Goal: Information Seeking & Learning: Learn about a topic

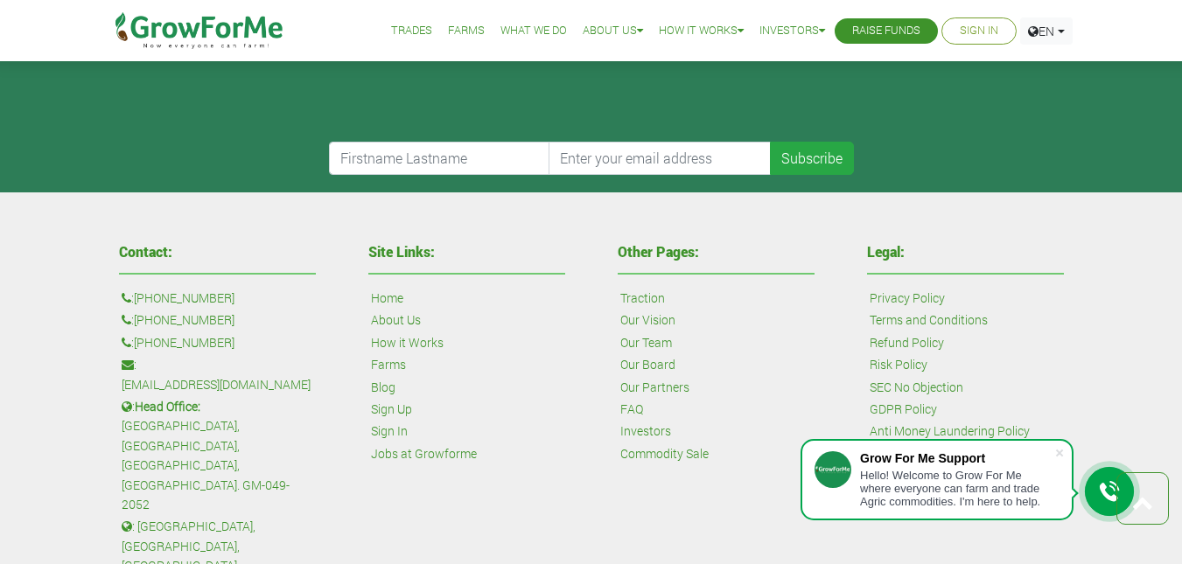
scroll to position [4009, 0]
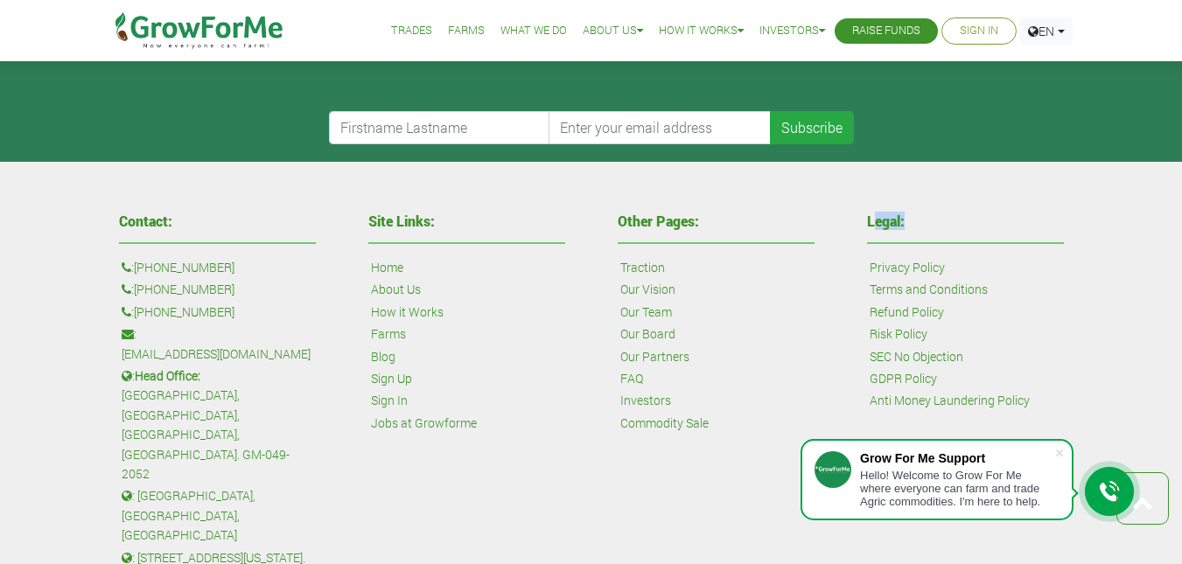
drag, startPoint x: 877, startPoint y: 223, endPoint x: 943, endPoint y: 223, distance: 65.6
click at [943, 223] on h4 "Legal:" at bounding box center [965, 221] width 197 height 14
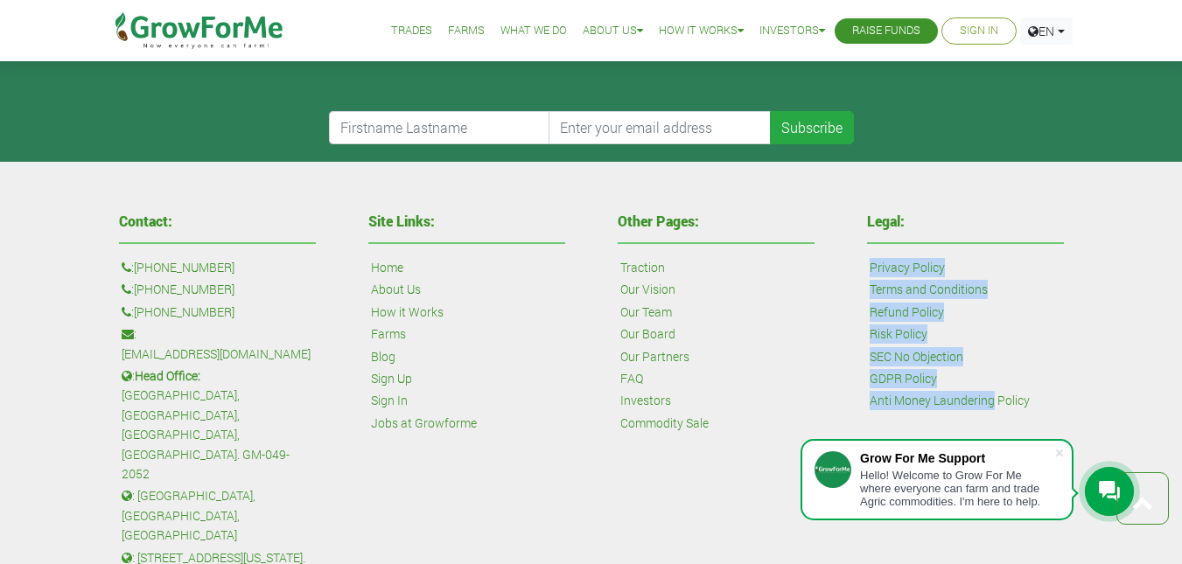
drag, startPoint x: 862, startPoint y: 270, endPoint x: 941, endPoint y: 401, distance: 153.0
click at [950, 403] on div "Legal: Privacy Policy Terms and Conditions Refund Policy Risk Policy SEC No Obj…" at bounding box center [964, 462] width 249 height 512
click at [1071, 311] on div "Legal: Privacy Policy Terms and Conditions Refund Policy Risk Policy SEC No Obj…" at bounding box center [965, 337] width 223 height 262
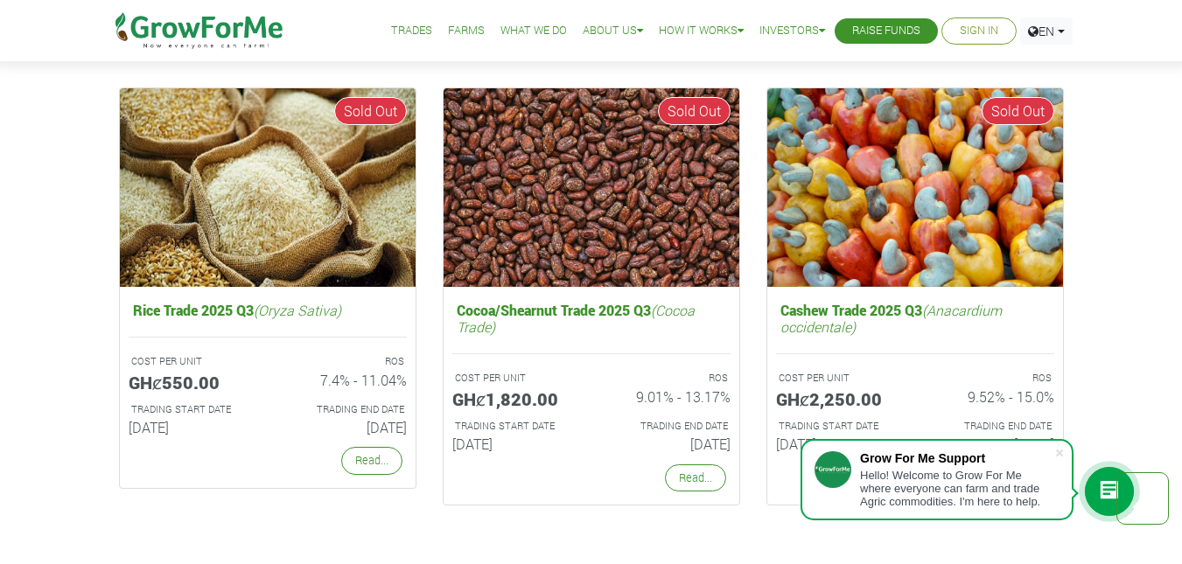
scroll to position [3222, 0]
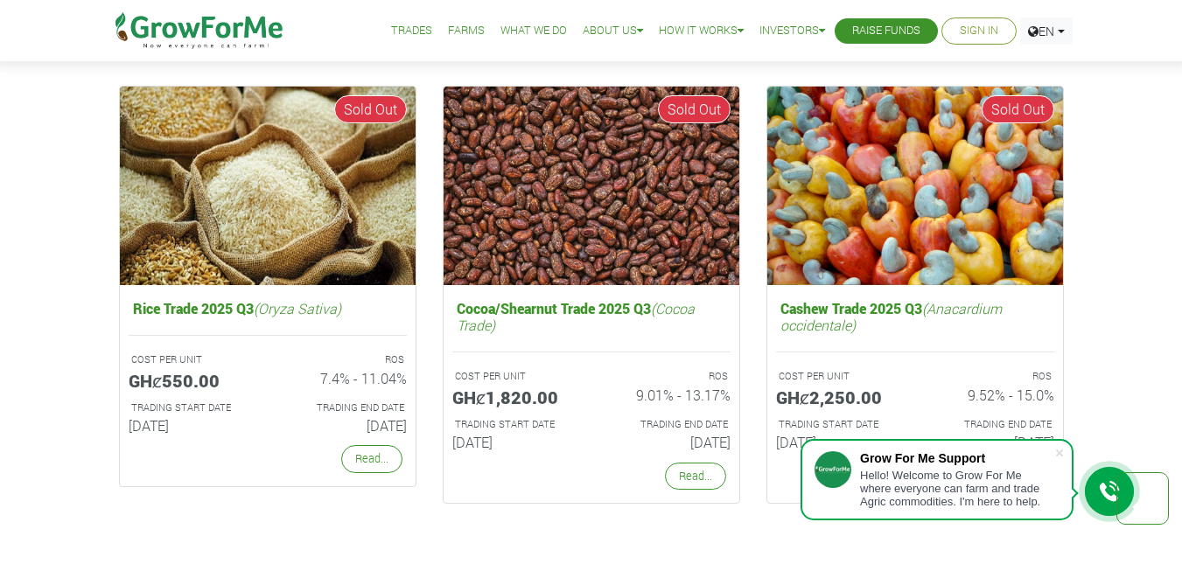
click at [715, 480] on link "Read..." at bounding box center [695, 476] width 61 height 27
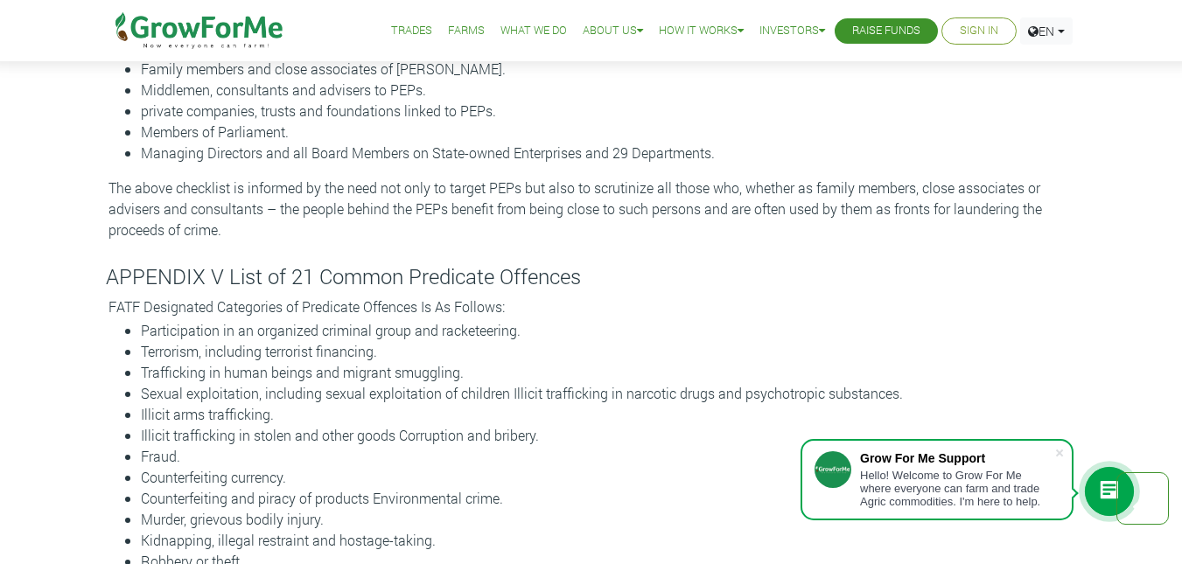
scroll to position [18628, 0]
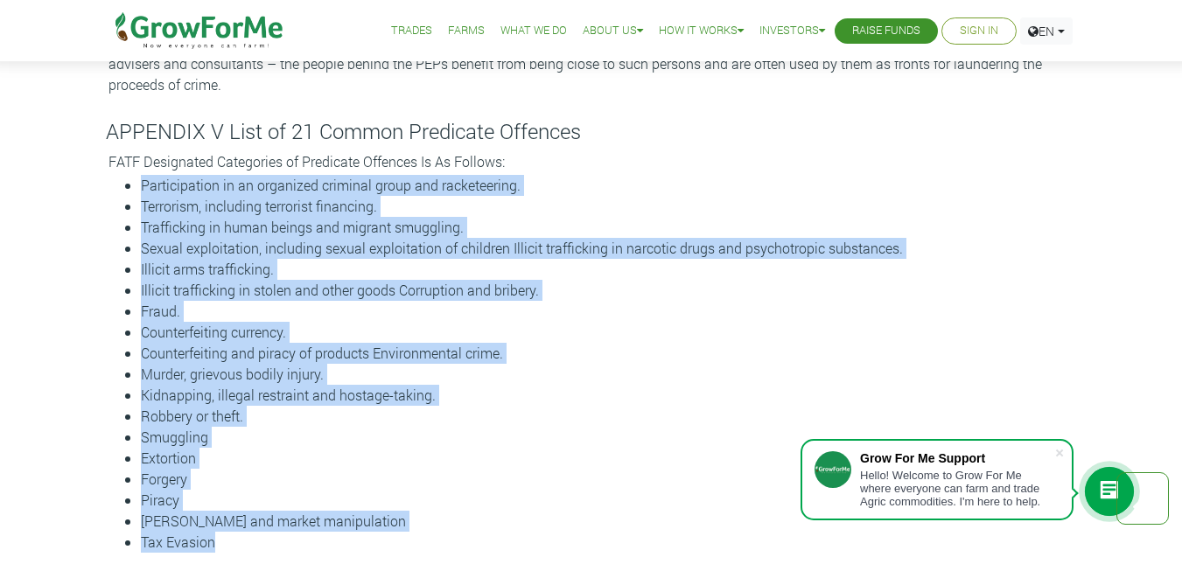
drag, startPoint x: 136, startPoint y: 147, endPoint x: 286, endPoint y: 501, distance: 384.5
click at [286, 501] on ul "Participation in an organized criminal group and racketeering. Terrorism, inclu…" at bounding box center [591, 364] width 971 height 378
click at [260, 532] on li "Tax Evasion" at bounding box center [609, 542] width 936 height 21
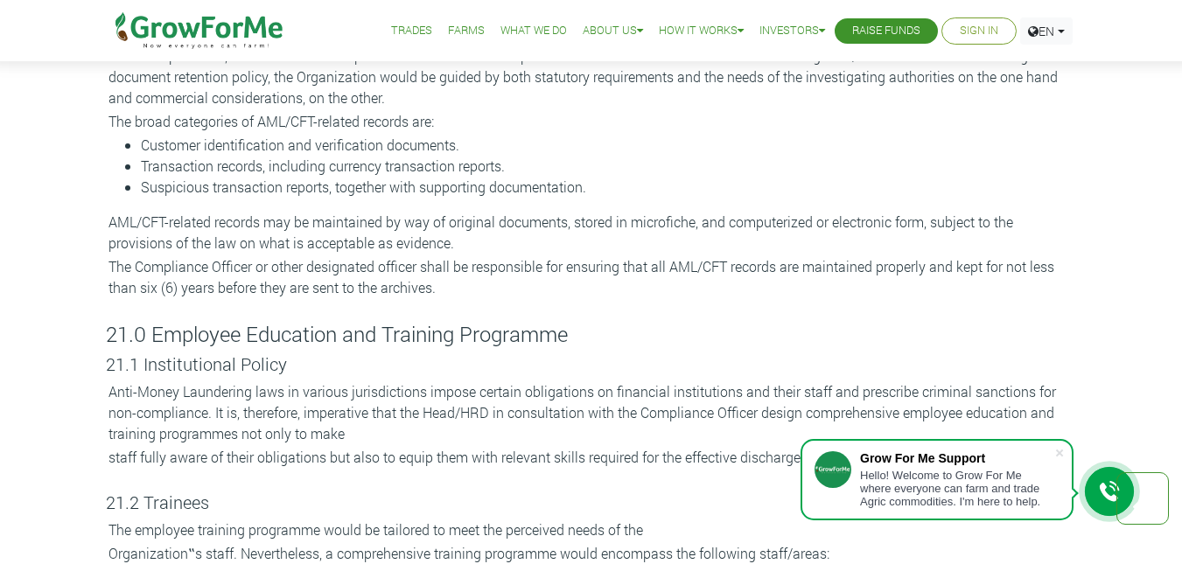
scroll to position [11894, 0]
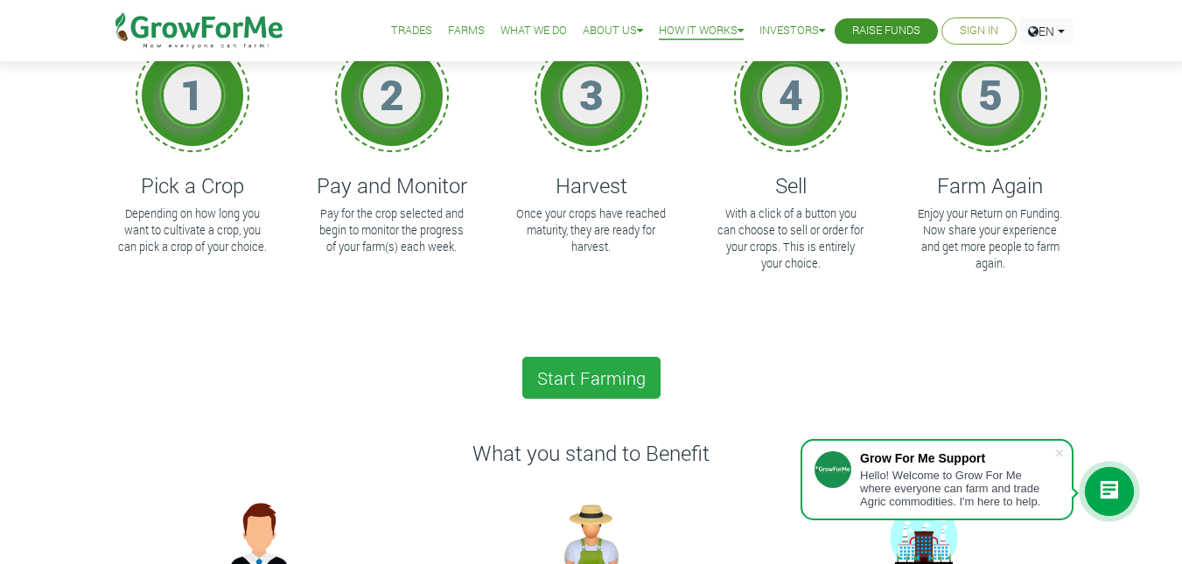
scroll to position [175, 0]
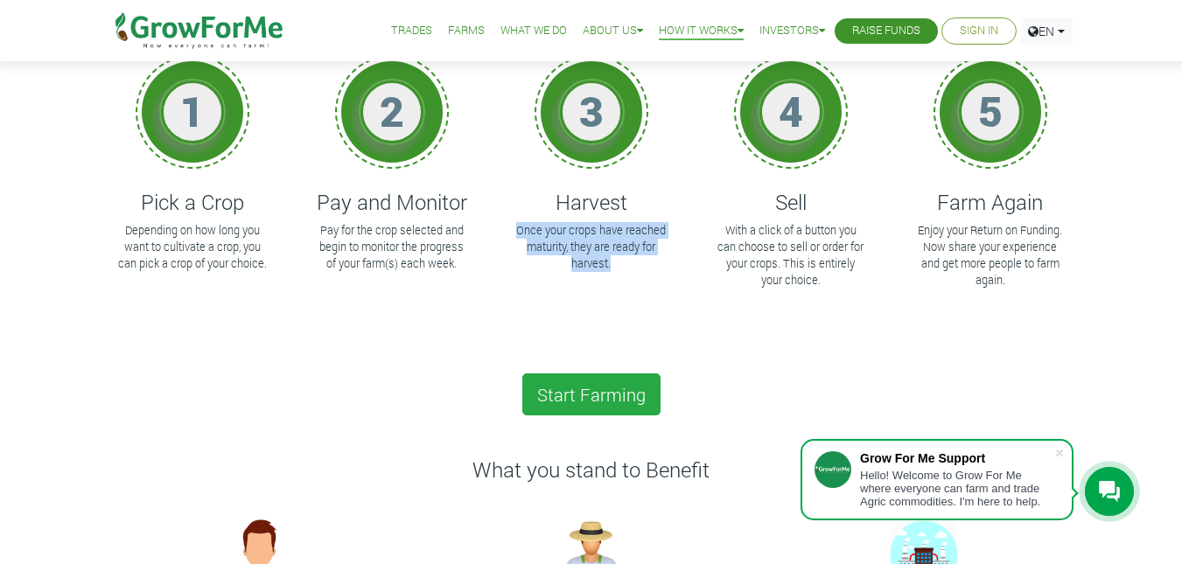
drag, startPoint x: 517, startPoint y: 228, endPoint x: 783, endPoint y: 248, distance: 266.6
click at [699, 268] on div "1 Pick a Crop Depending on how long you want to cultivate a crop, you can pick …" at bounding box center [591, 195] width 997 height 315
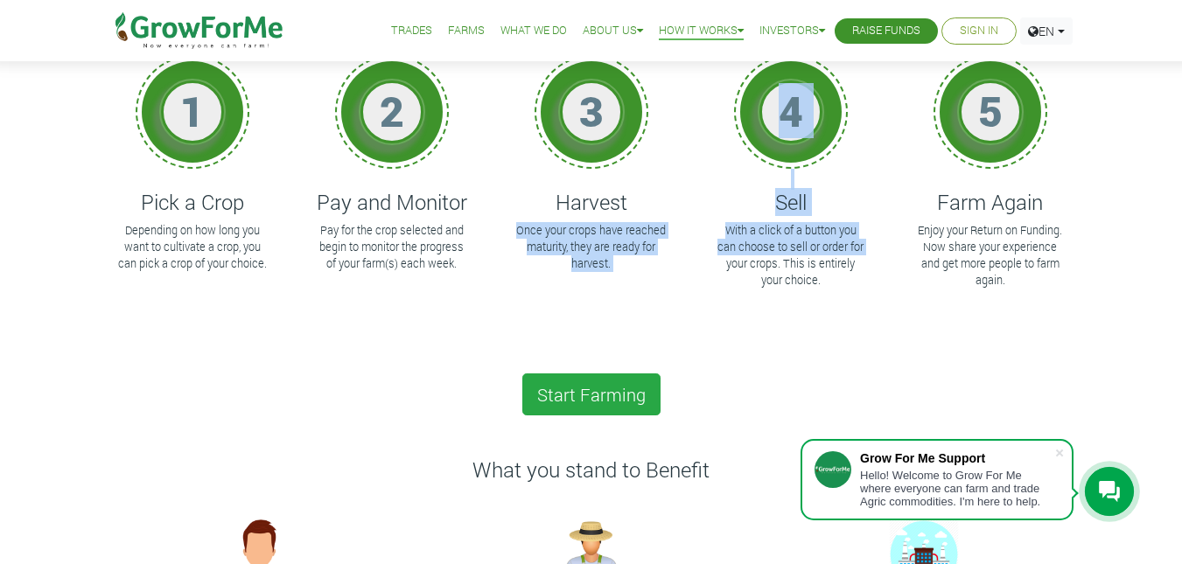
click at [765, 233] on p "With a click of a button you can choose to sell or order for your crops. This i…" at bounding box center [790, 255] width 150 height 67
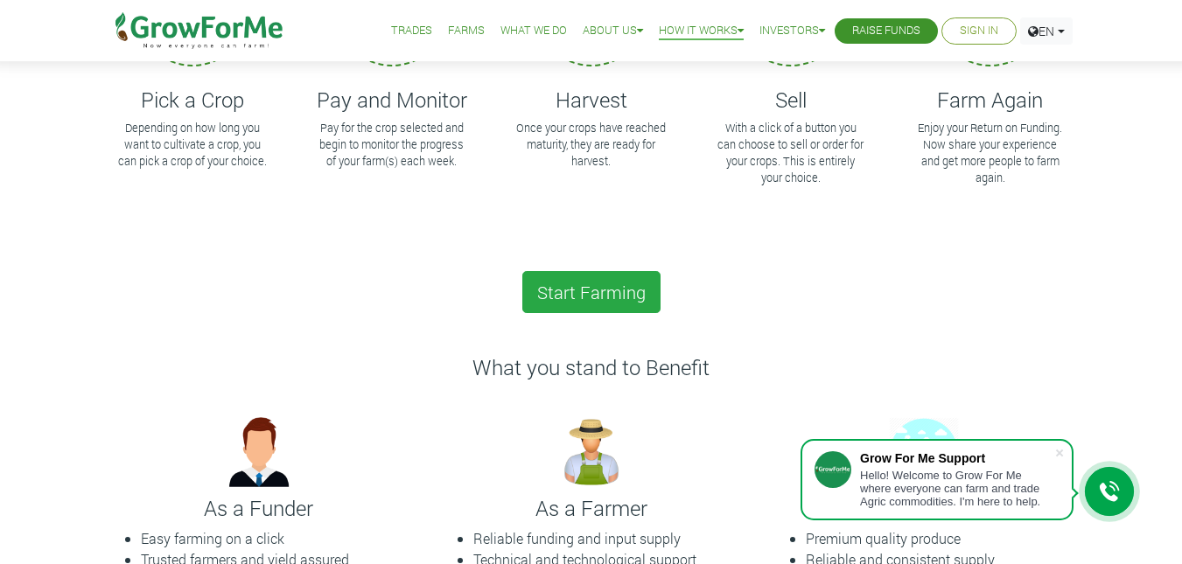
scroll to position [0, 0]
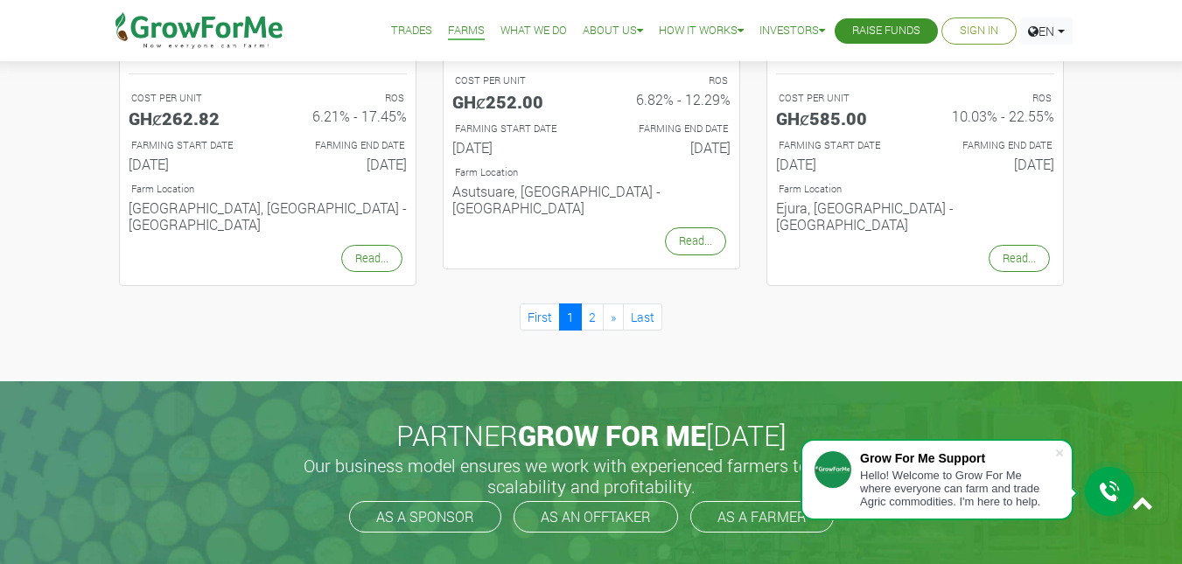
scroll to position [1924, 0]
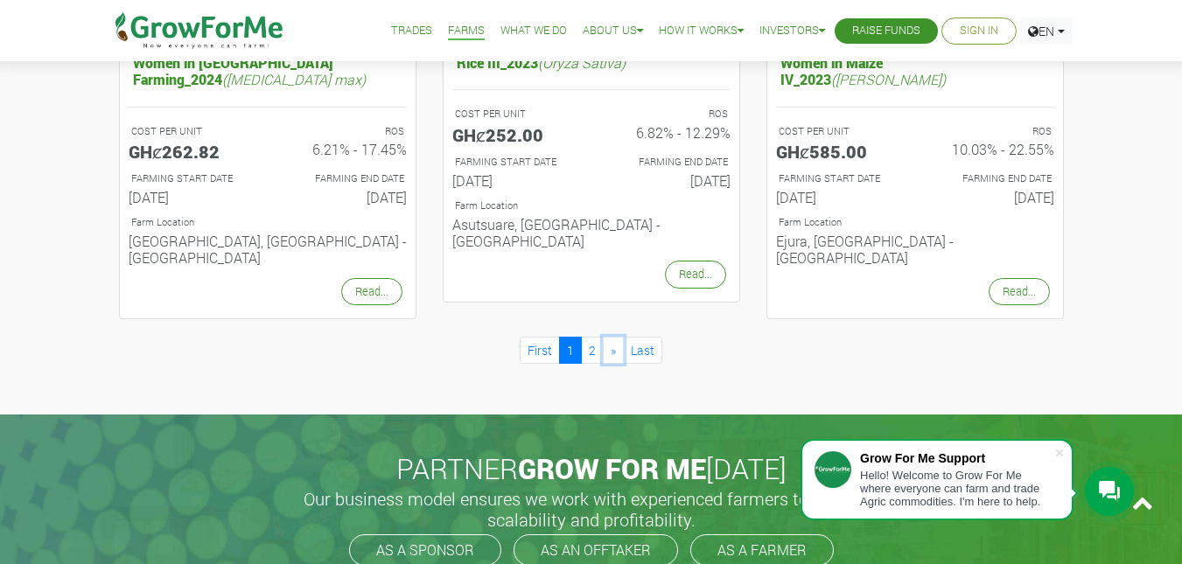
click at [603, 337] on link "»" at bounding box center [613, 350] width 21 height 27
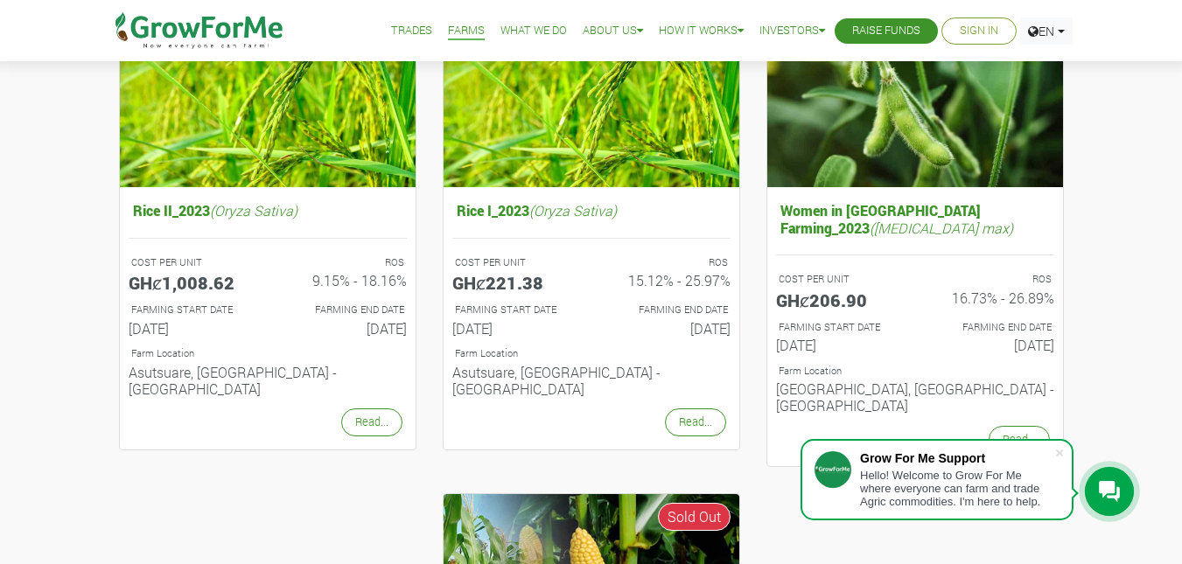
scroll to position [262, 0]
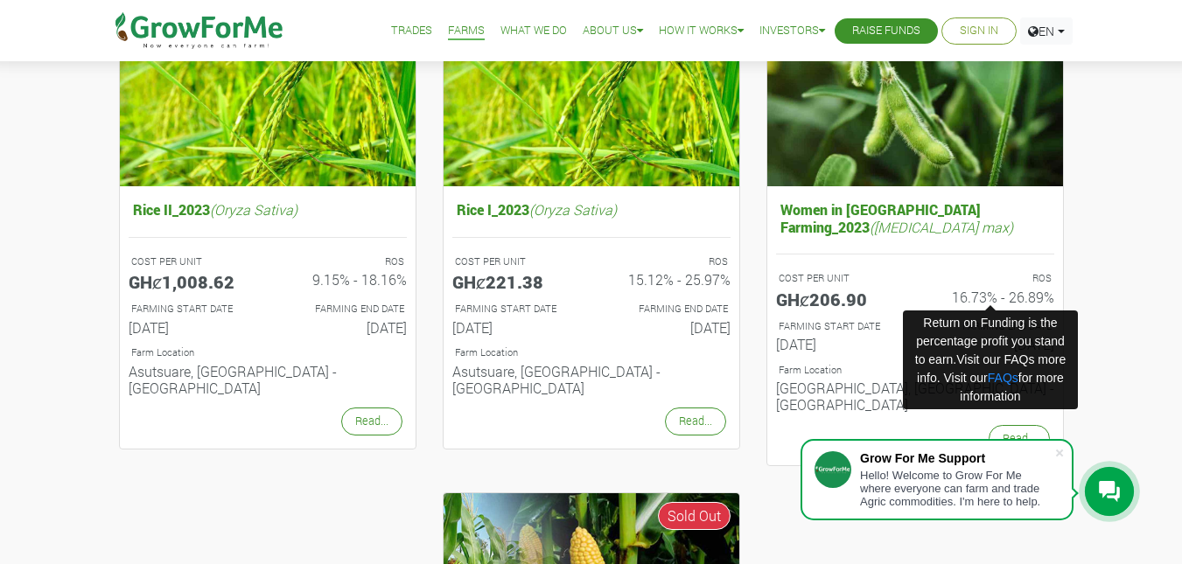
drag, startPoint x: 955, startPoint y: 298, endPoint x: 1051, endPoint y: 302, distance: 96.3
click at [1051, 302] on h6 "16.73% - 26.89%" at bounding box center [991, 297] width 126 height 17
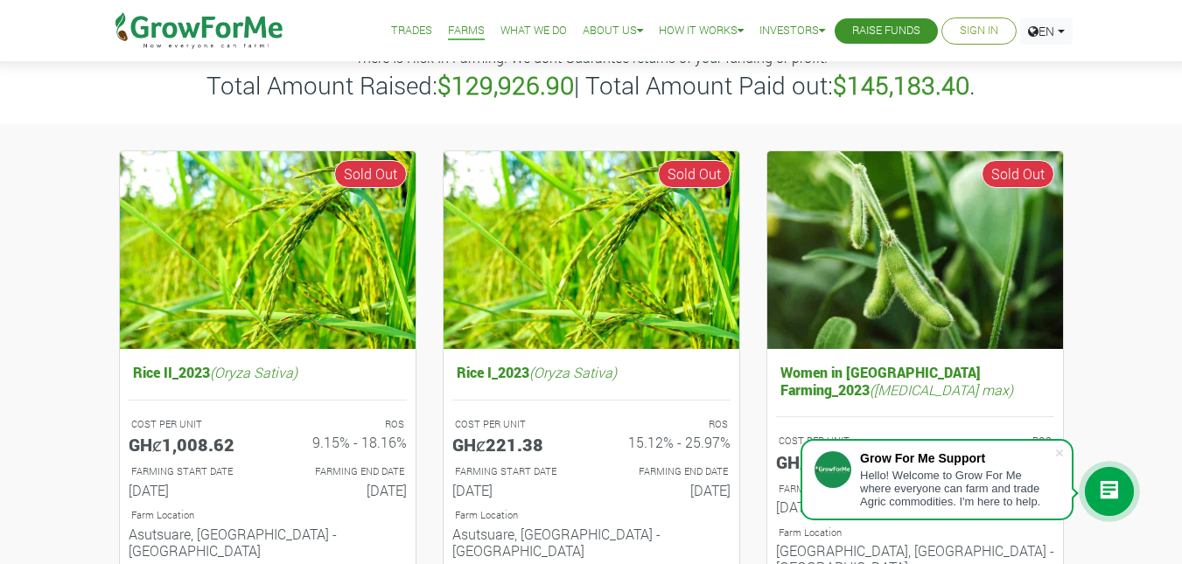
scroll to position [0, 0]
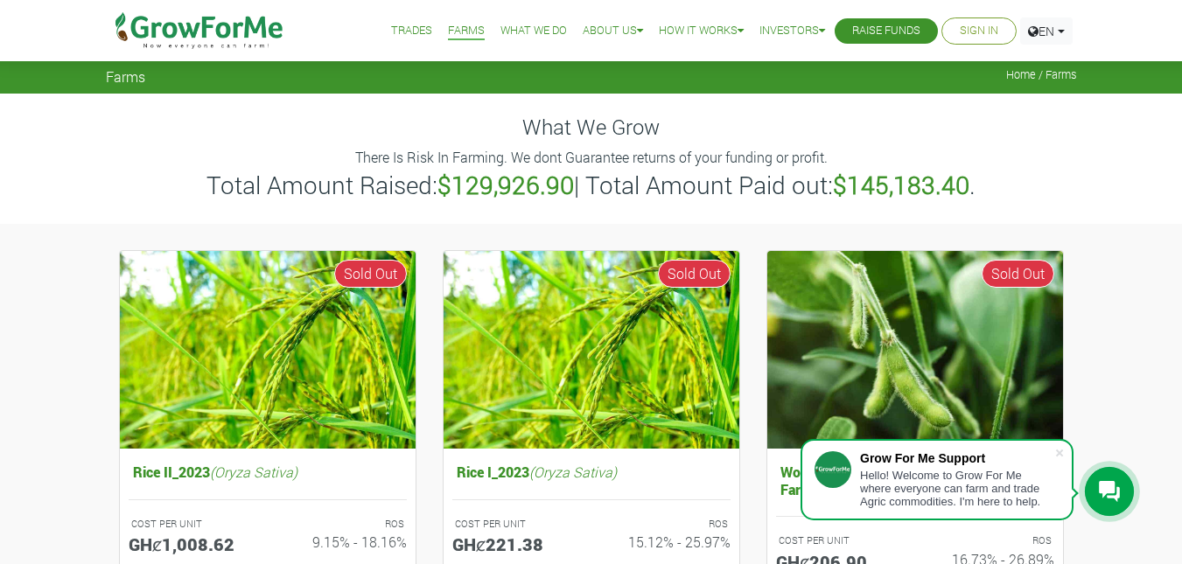
click at [402, 28] on link "Trades" at bounding box center [411, 31] width 41 height 18
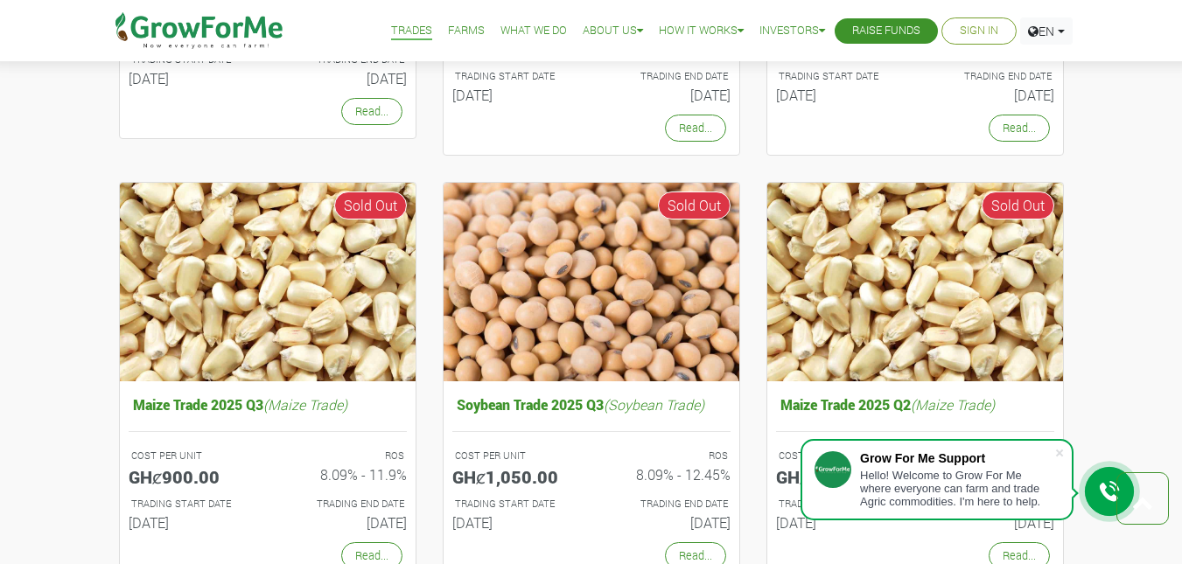
scroll to position [1662, 0]
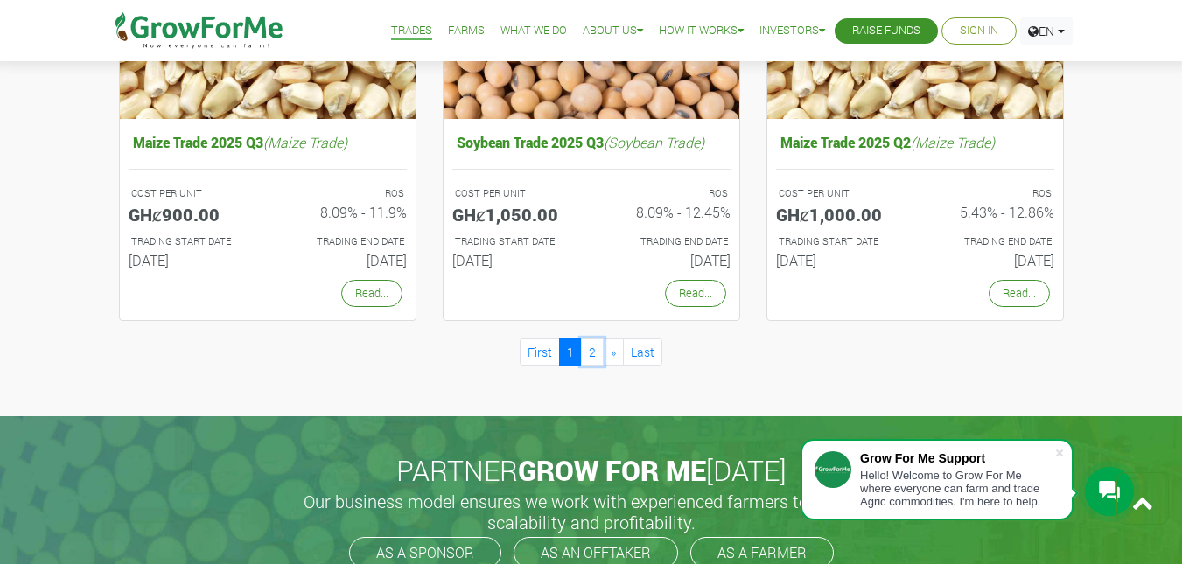
click at [592, 350] on link "2" at bounding box center [592, 351] width 23 height 27
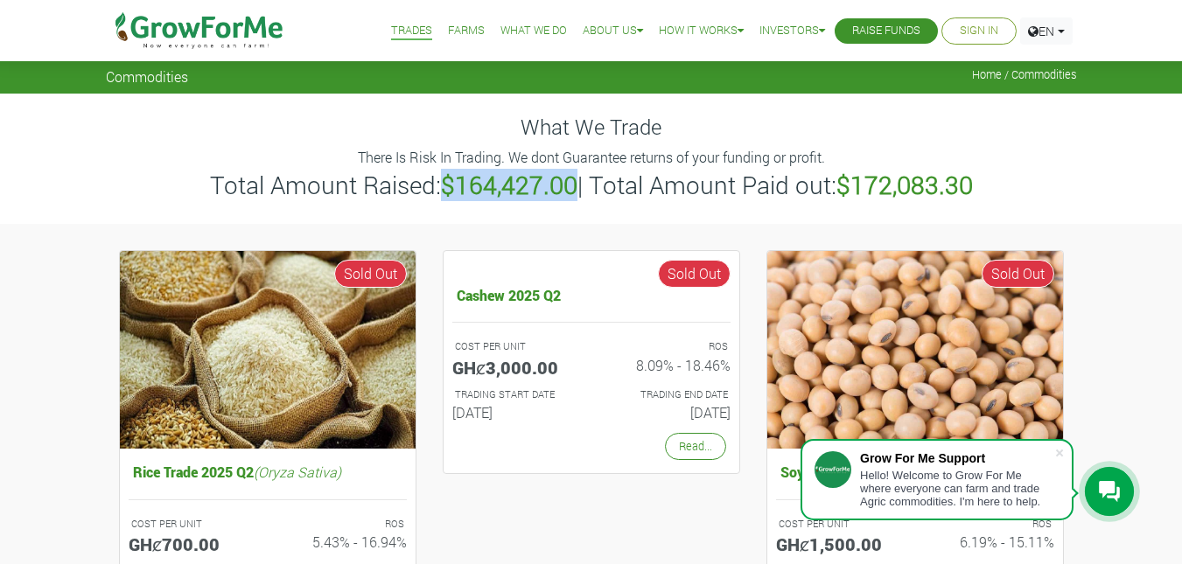
drag, startPoint x: 443, startPoint y: 186, endPoint x: 572, endPoint y: 185, distance: 129.4
click at [572, 185] on b "$164,427.00" at bounding box center [509, 185] width 136 height 32
click at [492, 191] on b "$164,427.00" at bounding box center [509, 185] width 136 height 32
drag, startPoint x: 438, startPoint y: 189, endPoint x: 582, endPoint y: 188, distance: 144.3
click at [582, 188] on h3 "Total Amount Raised: $164,427.00 | Total Amount Paid out: $172,083.30" at bounding box center [591, 186] width 966 height 30
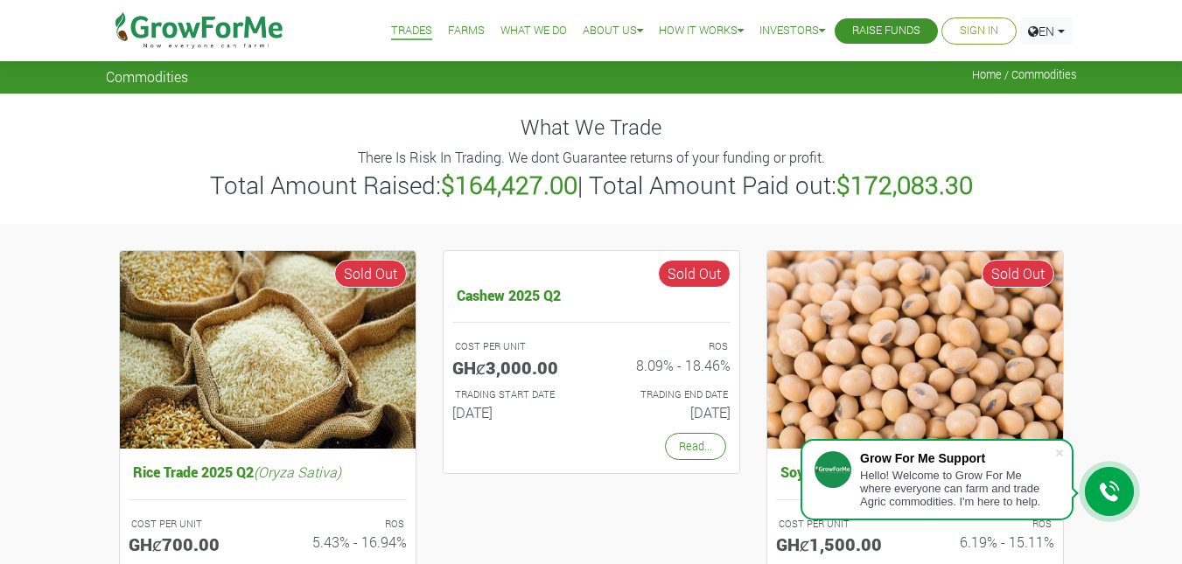
click at [714, 173] on h3 "Total Amount Raised: $164,427.00 | Total Amount Paid out: $172,083.30" at bounding box center [591, 186] width 966 height 30
drag, startPoint x: 841, startPoint y: 182, endPoint x: 1034, endPoint y: 185, distance: 192.4
click at [998, 180] on h3 "Total Amount Raised: $164,427.00 | Total Amount Paid out: $172,083.30" at bounding box center [591, 186] width 966 height 30
click at [1034, 185] on h3 "Total Amount Raised: $164,427.00 | Total Amount Paid out: $172,083.30" at bounding box center [591, 186] width 966 height 30
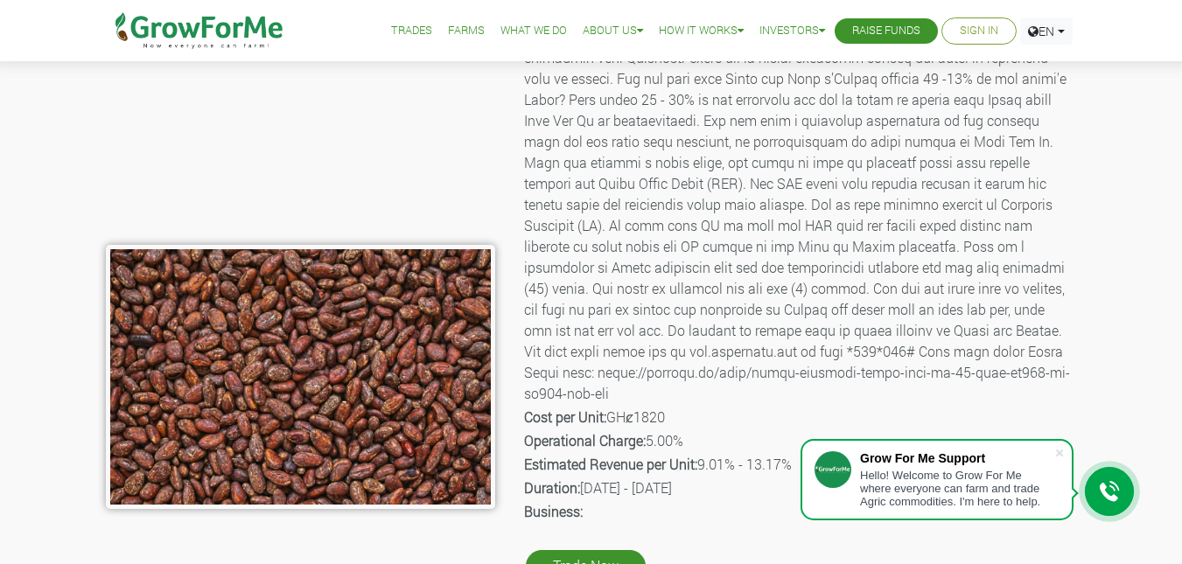
scroll to position [175, 0]
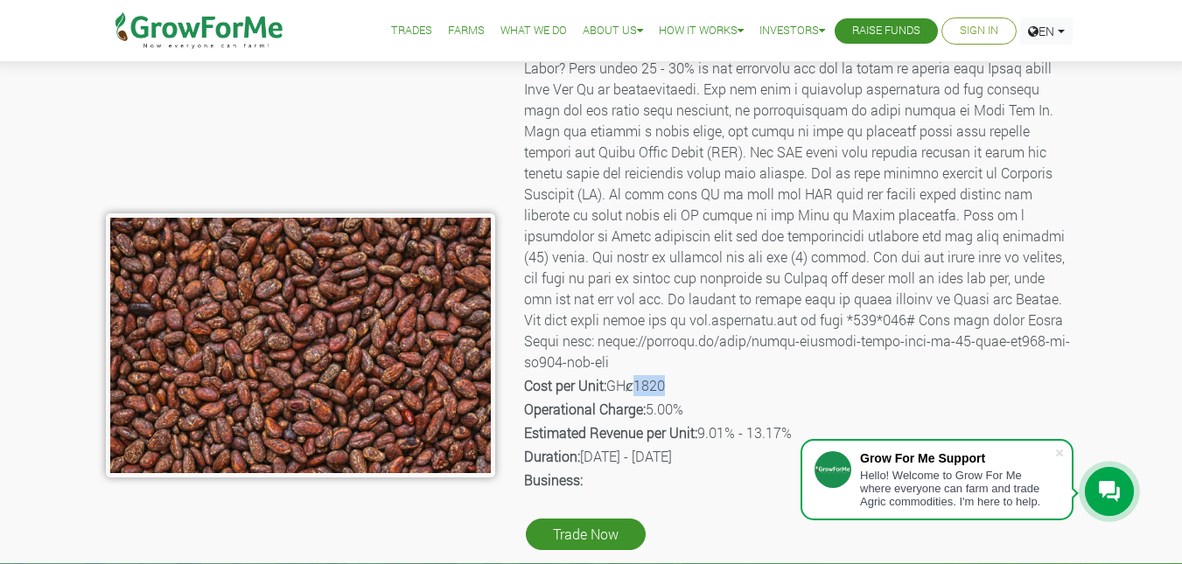
drag, startPoint x: 639, startPoint y: 386, endPoint x: 679, endPoint y: 395, distance: 40.5
click at [678, 394] on p "Cost per Unit: GHȼ1820" at bounding box center [799, 385] width 550 height 21
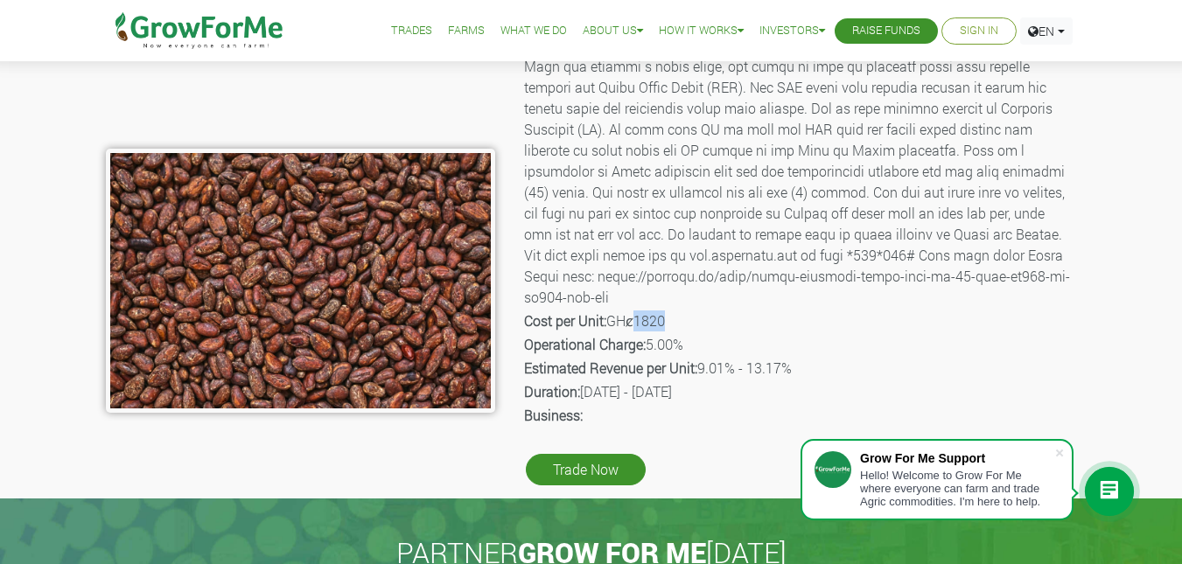
scroll to position [350, 0]
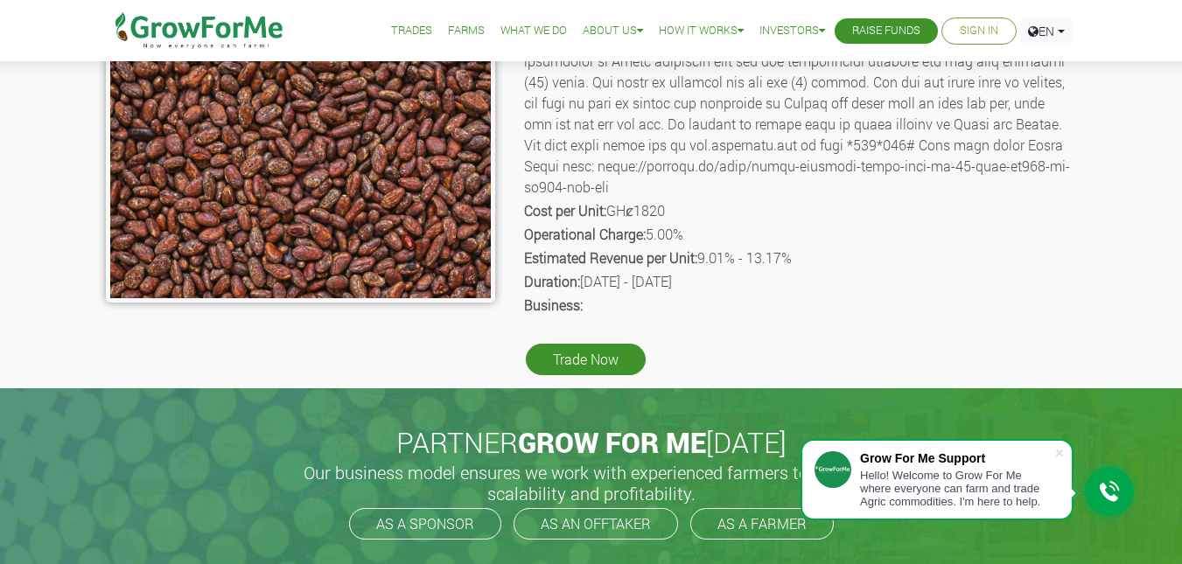
click at [596, 215] on b "Cost per Unit:" at bounding box center [565, 210] width 82 height 18
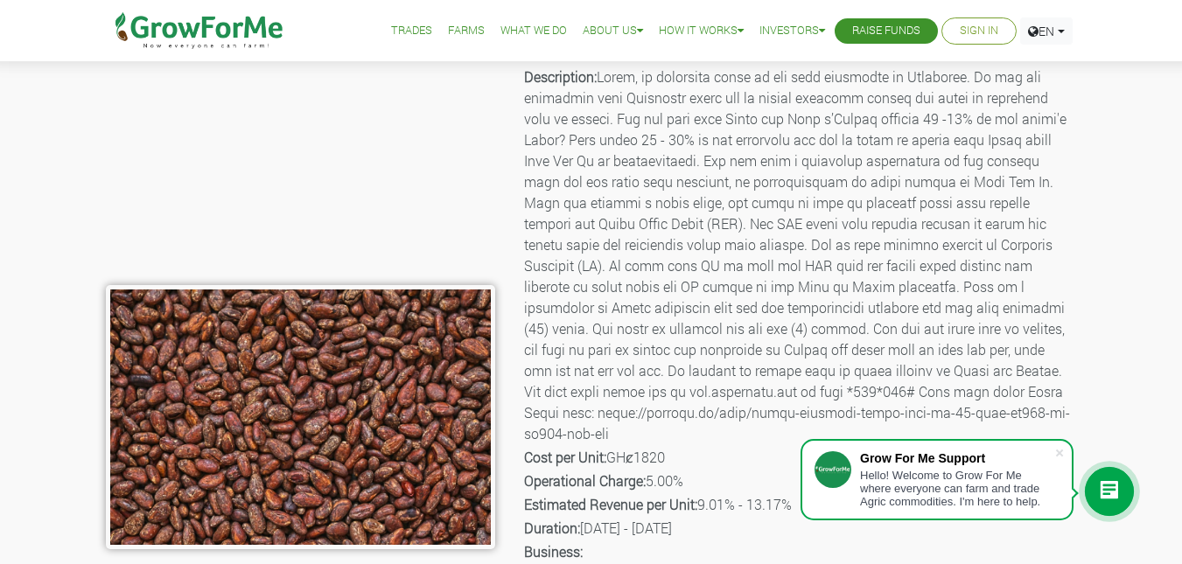
scroll to position [262, 0]
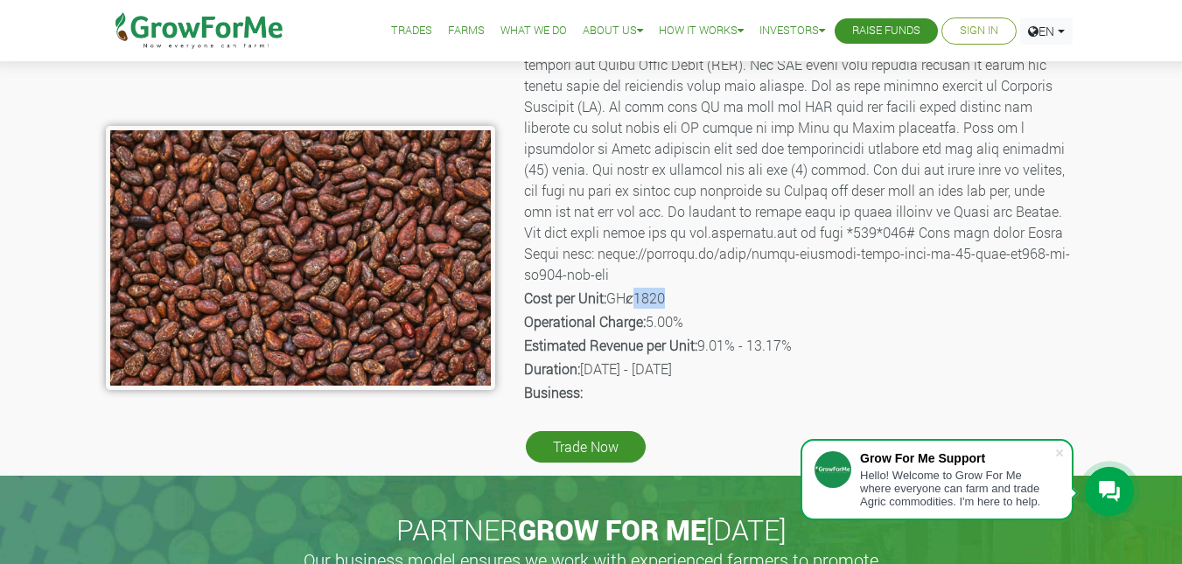
drag, startPoint x: 643, startPoint y: 299, endPoint x: 686, endPoint y: 298, distance: 42.9
click at [686, 298] on p "Cost per Unit: GHȼ1820" at bounding box center [799, 298] width 550 height 21
drag, startPoint x: 693, startPoint y: 337, endPoint x: 734, endPoint y: 351, distance: 43.4
click at [736, 351] on p "Estimated Revenue per Unit: 9.01% - 13.17%" at bounding box center [799, 345] width 550 height 21
click at [821, 338] on p "Estimated Revenue per Unit: 9.01% - 13.17%" at bounding box center [799, 345] width 550 height 21
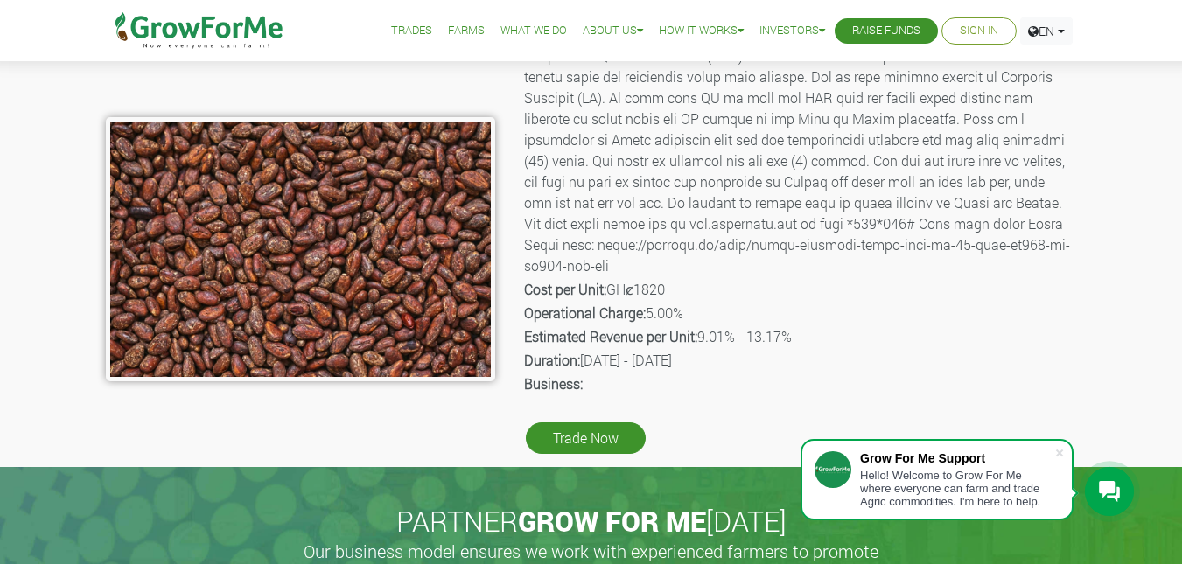
scroll to position [0, 0]
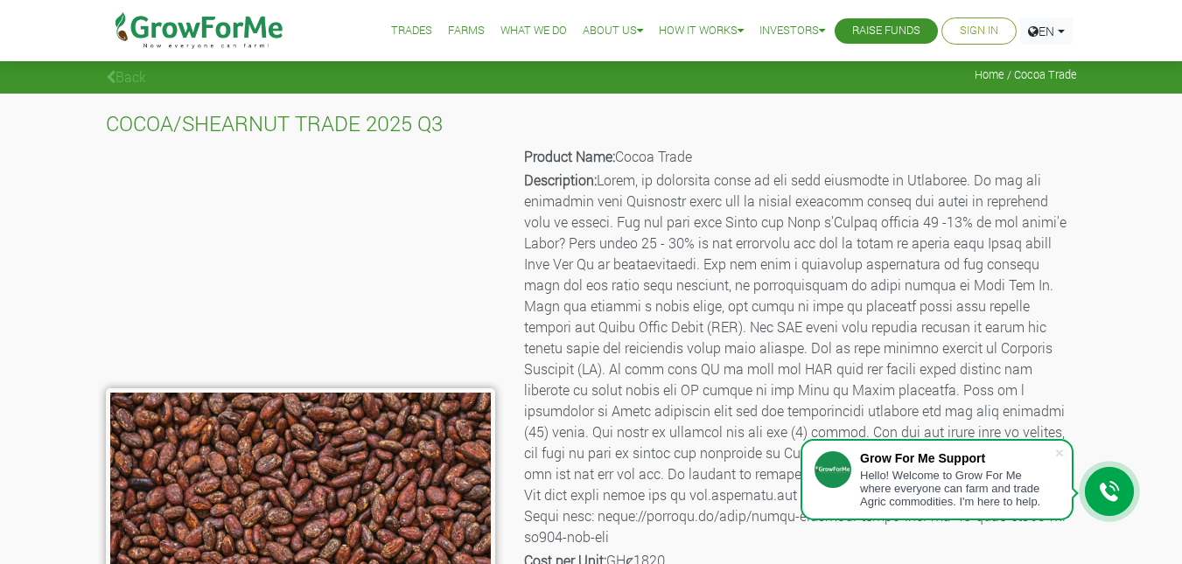
click at [126, 74] on link "Back" at bounding box center [126, 76] width 40 height 18
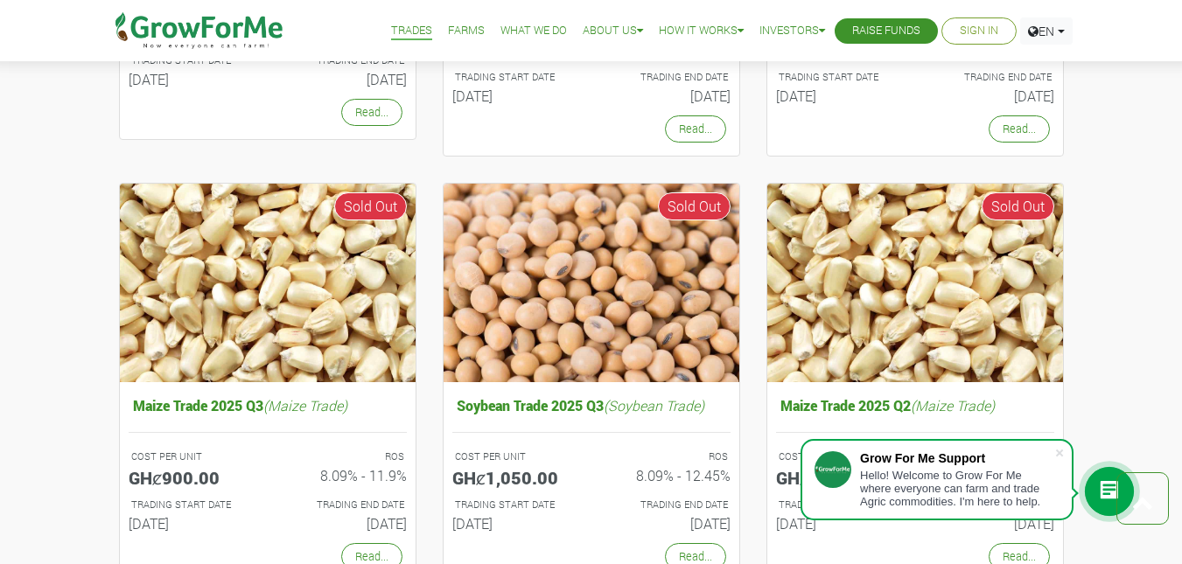
scroll to position [1049, 0]
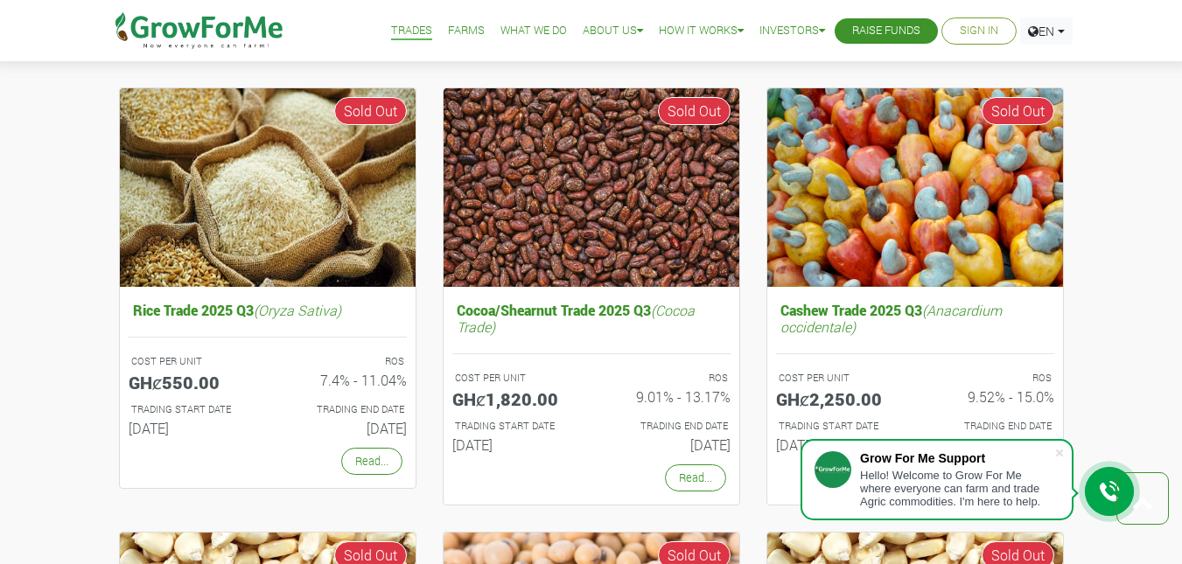
click at [662, 253] on img at bounding box center [591, 187] width 296 height 199
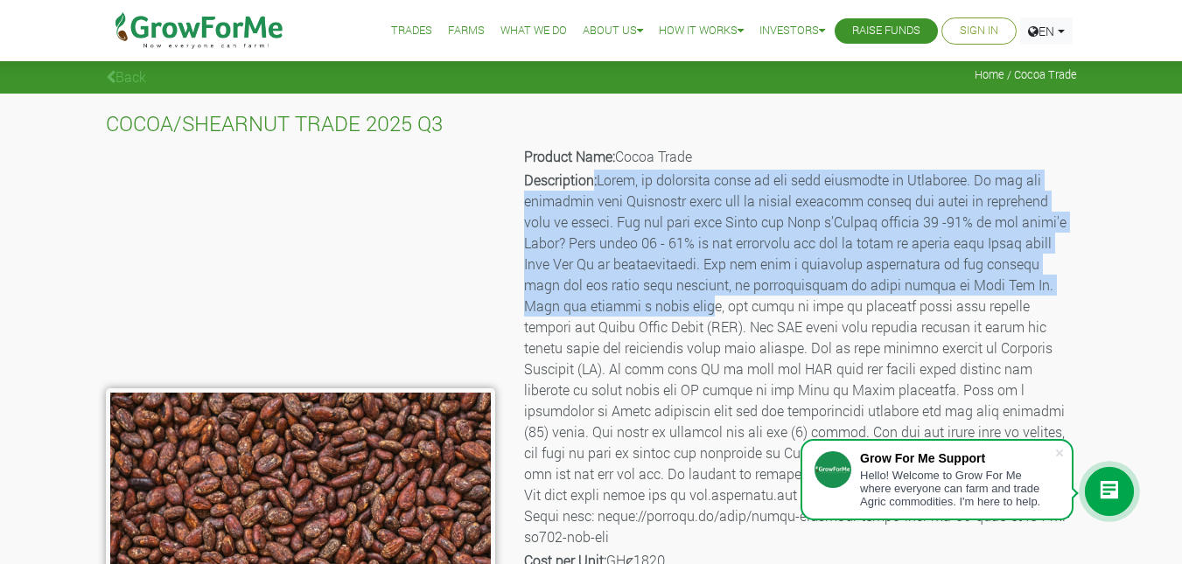
drag, startPoint x: 595, startPoint y: 179, endPoint x: 737, endPoint y: 312, distance: 194.9
click at [737, 312] on p "Description:" at bounding box center [799, 359] width 550 height 378
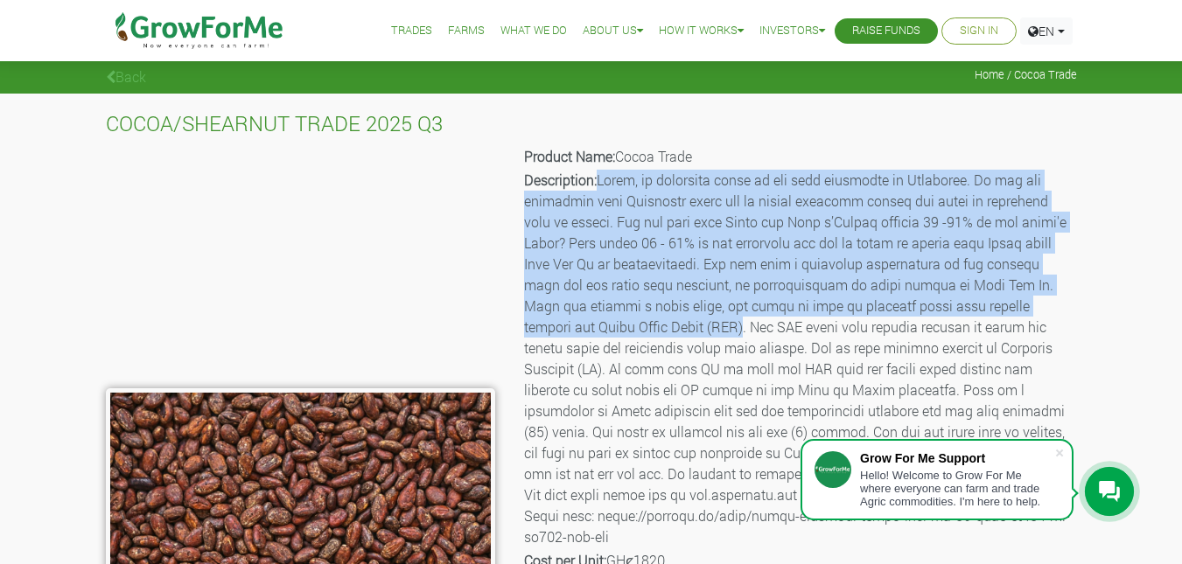
drag, startPoint x: 762, startPoint y: 332, endPoint x: 600, endPoint y: 168, distance: 230.7
click at [600, 168] on div "Product Name: Cocoa Trade Description: Cost per Unit: GHȼ1820 Operational Charg…" at bounding box center [799, 436] width 582 height 586
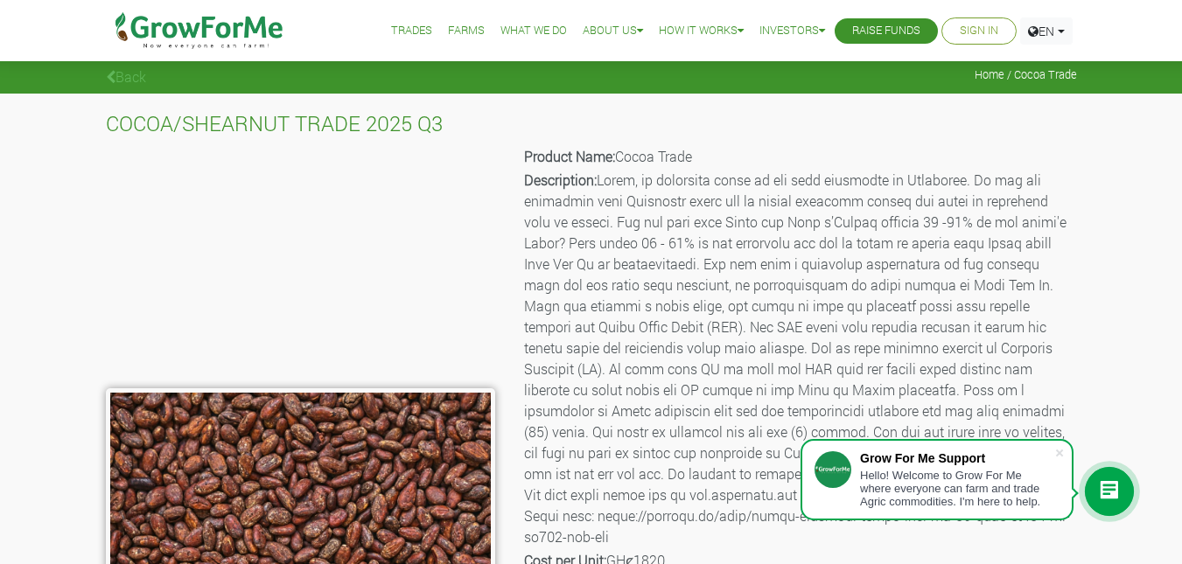
click at [590, 182] on b "Description:" at bounding box center [560, 180] width 73 height 18
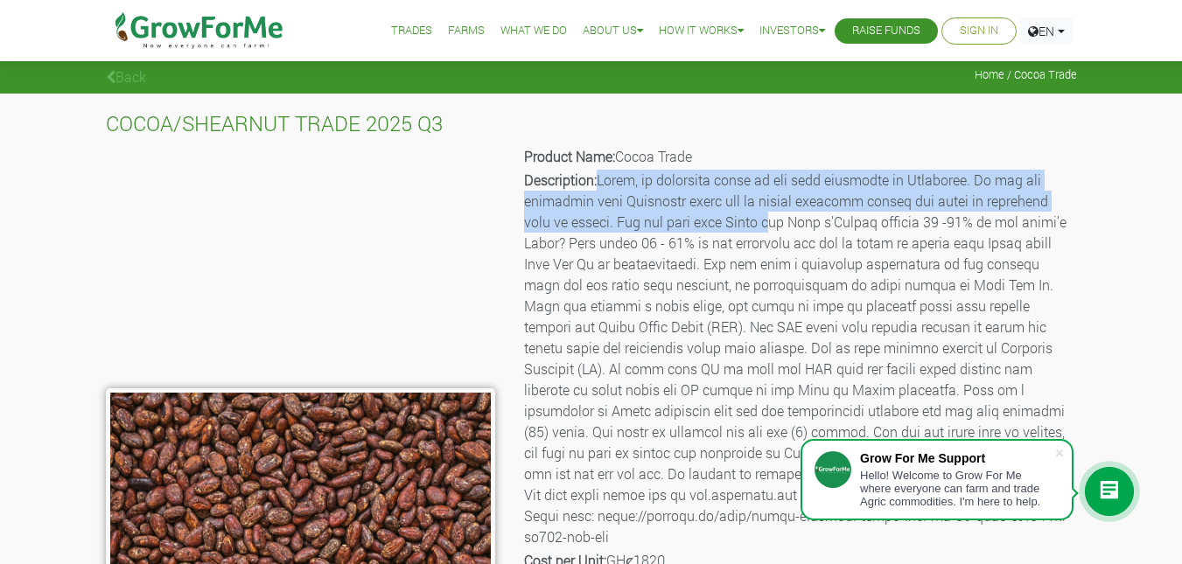
drag, startPoint x: 600, startPoint y: 181, endPoint x: 761, endPoint y: 210, distance: 163.5
click at [781, 218] on p "Description:" at bounding box center [799, 359] width 550 height 378
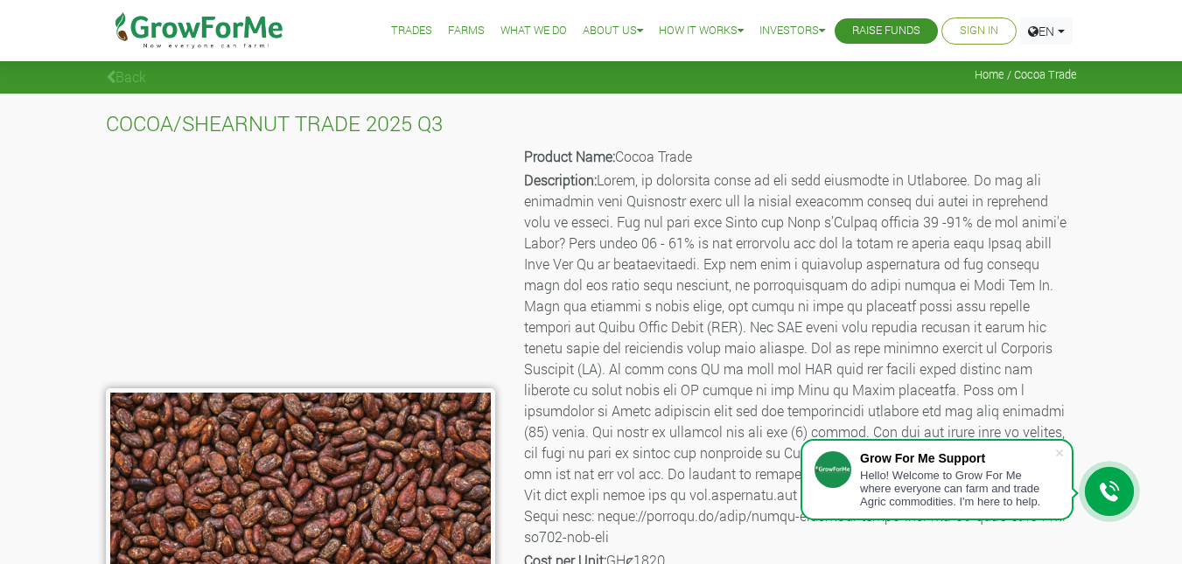
click at [151, 68] on div "Back Home / Cocoa Trade" at bounding box center [591, 75] width 997 height 19
click at [129, 81] on link "Back" at bounding box center [126, 76] width 40 height 18
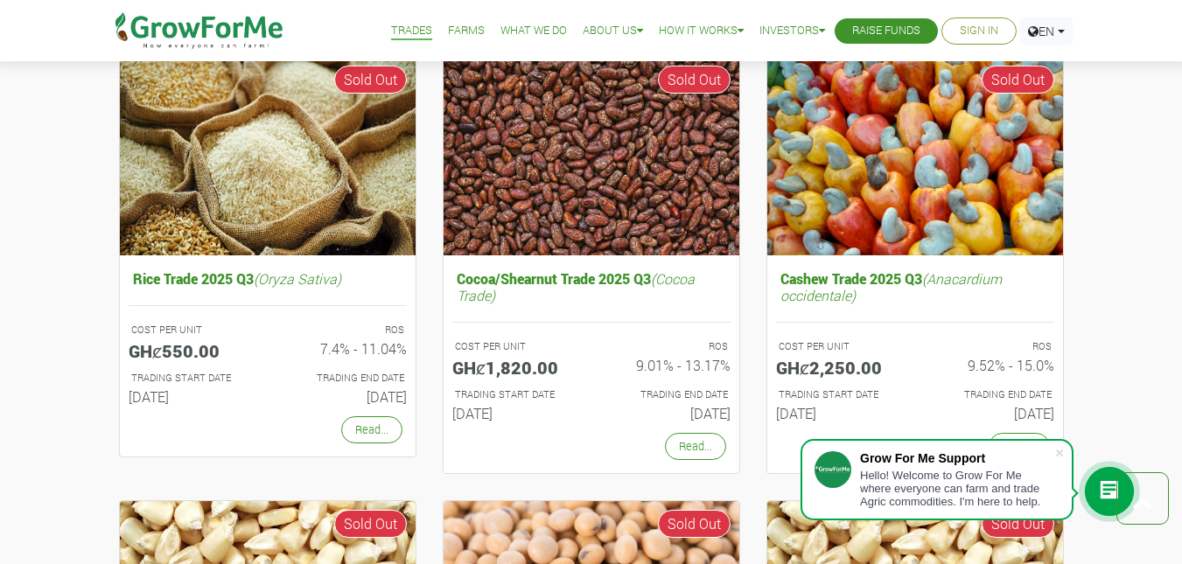
scroll to position [1049, 0]
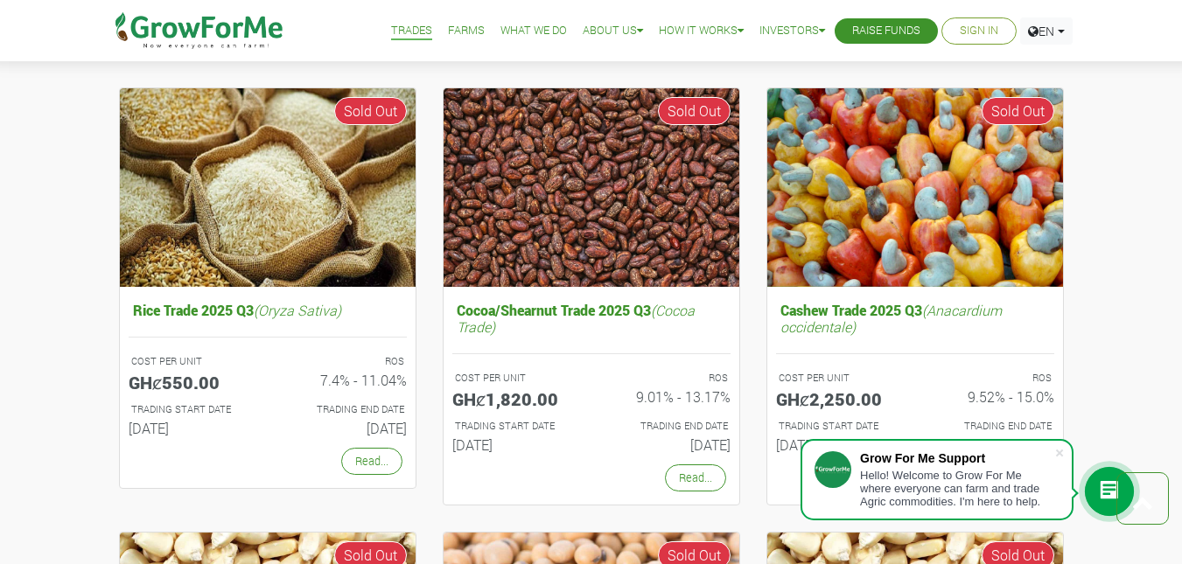
click at [595, 217] on img at bounding box center [591, 187] width 296 height 199
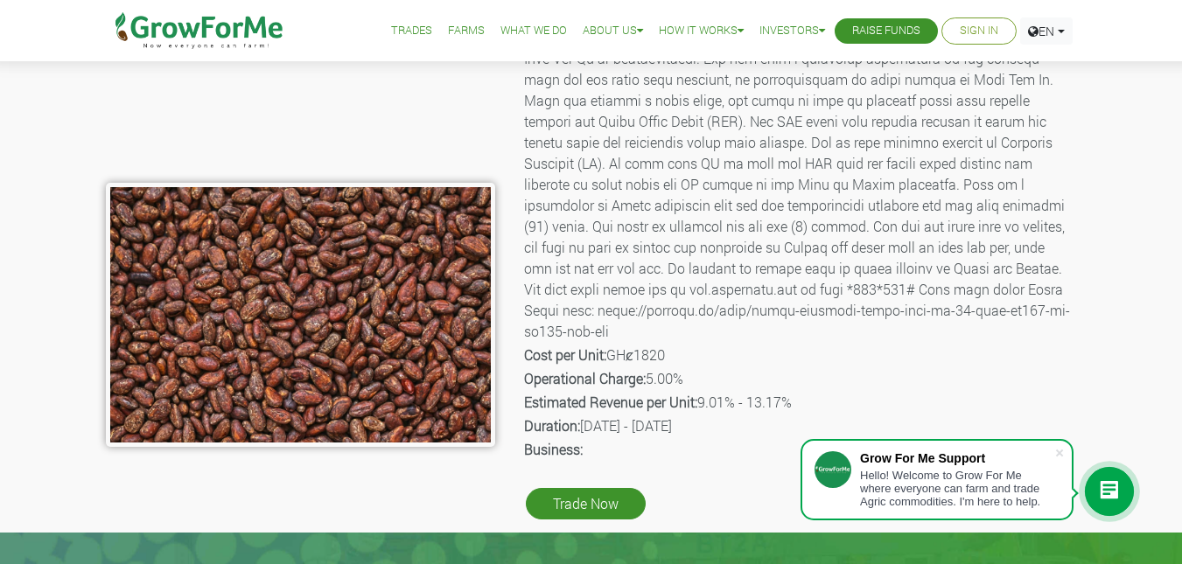
scroll to position [175, 0]
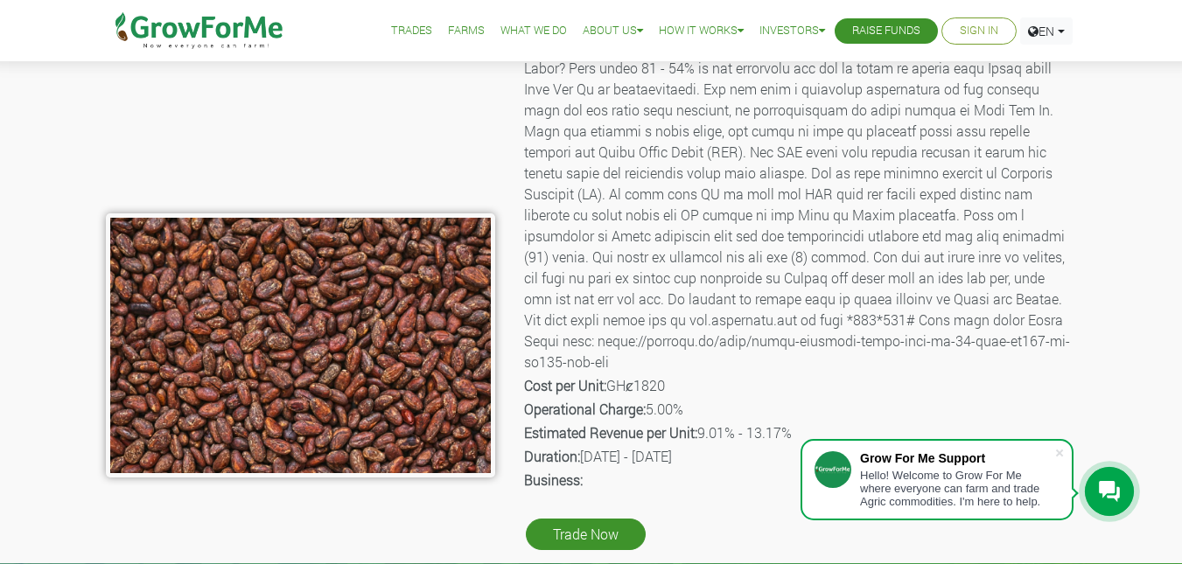
drag, startPoint x: 586, startPoint y: 457, endPoint x: 770, endPoint y: 457, distance: 184.5
click at [770, 457] on p "Duration: [DATE] - [DATE]" at bounding box center [799, 456] width 550 height 21
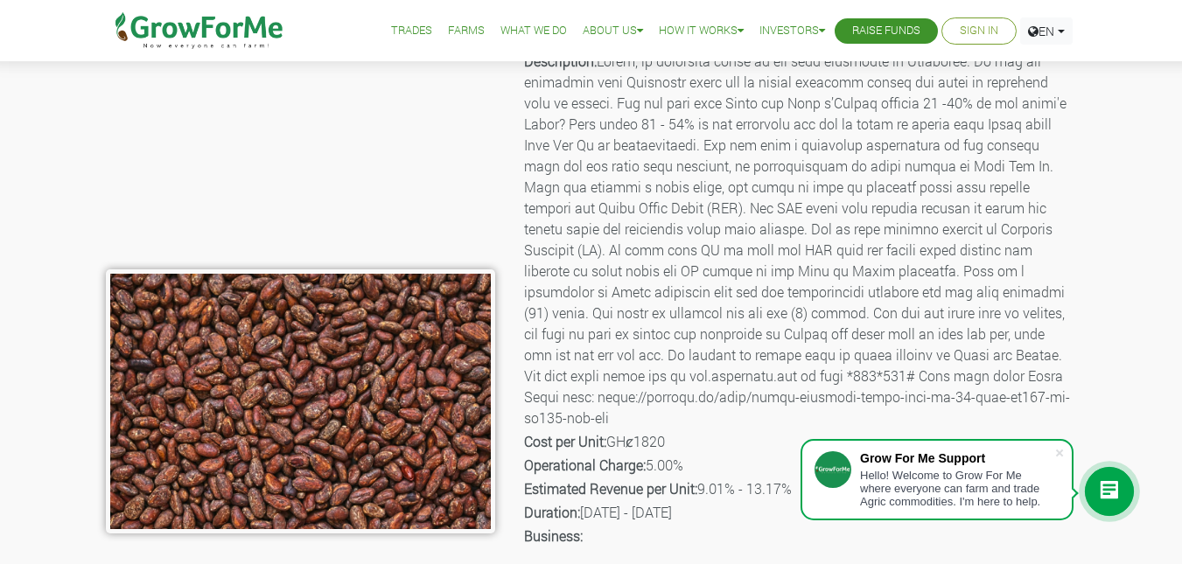
scroll to position [87, 0]
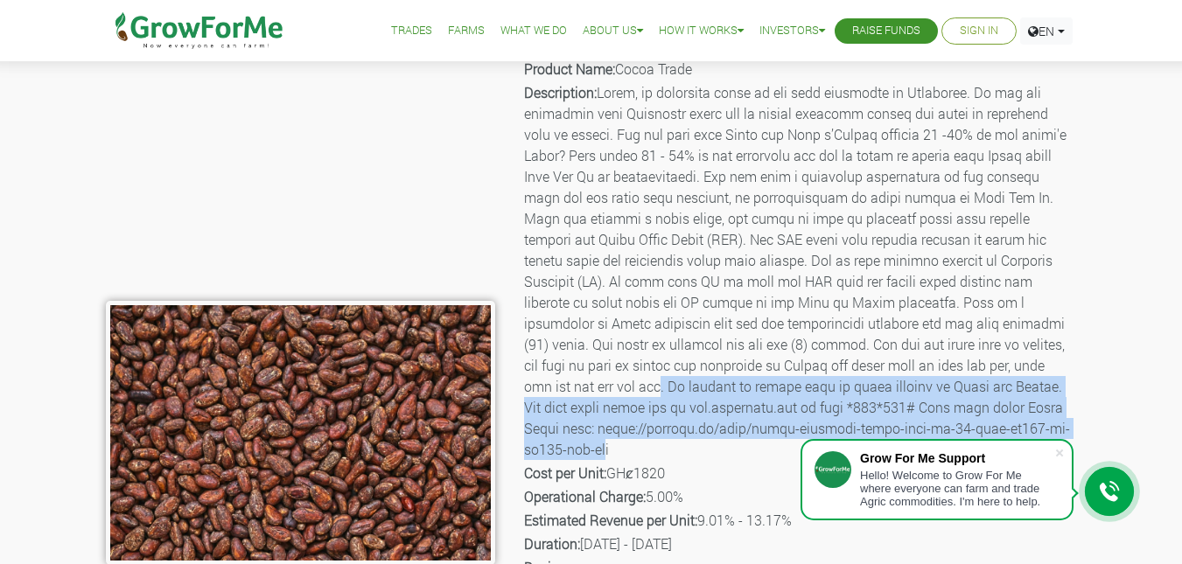
drag, startPoint x: 701, startPoint y: 456, endPoint x: 697, endPoint y: 380, distance: 76.2
click at [697, 380] on p "Description:" at bounding box center [799, 271] width 550 height 378
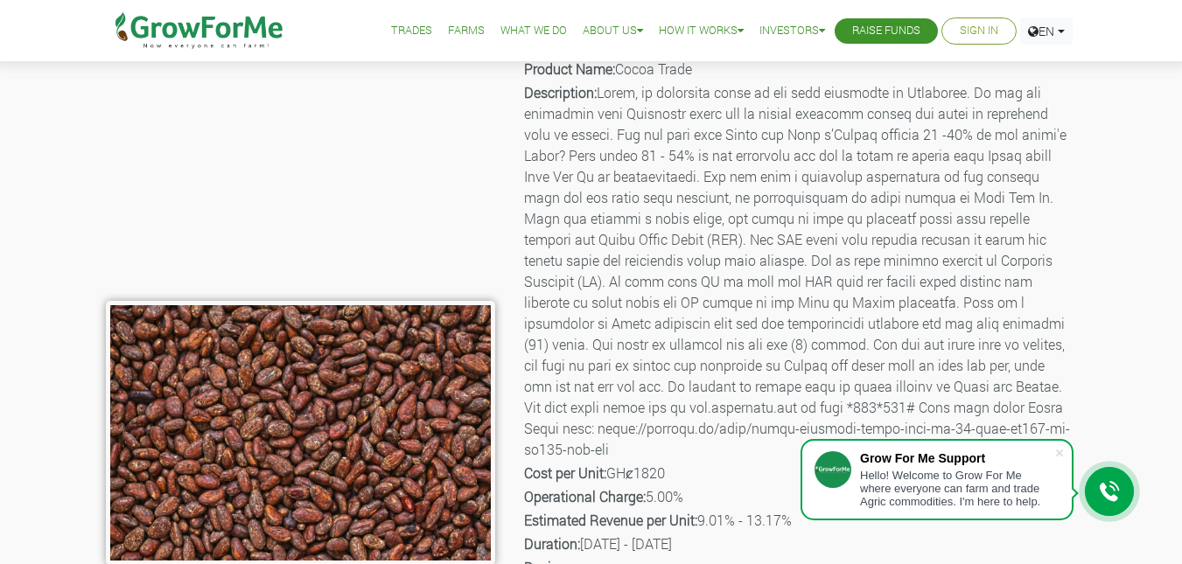
click at [1096, 371] on div "COCOA/SHEARNUT TRADE 2025 Q3 Product Name: Cocoa Trade Description: Cost per Un…" at bounding box center [591, 328] width 1182 height 645
drag, startPoint x: 916, startPoint y: 406, endPoint x: 991, endPoint y: 407, distance: 75.2
click at [991, 407] on p "Description:" at bounding box center [799, 271] width 550 height 378
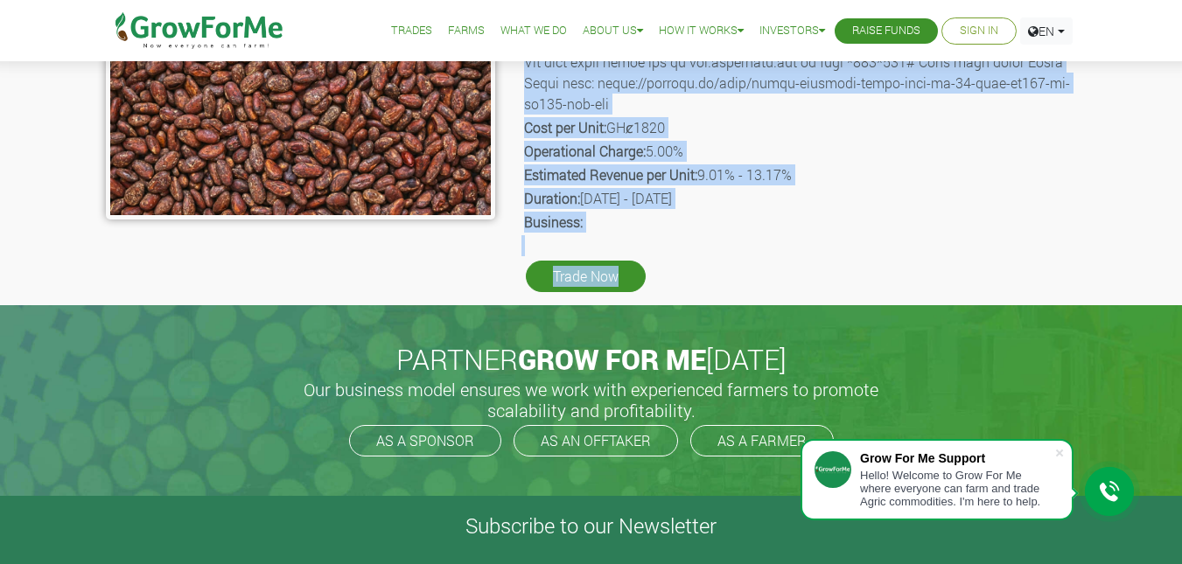
scroll to position [437, 0]
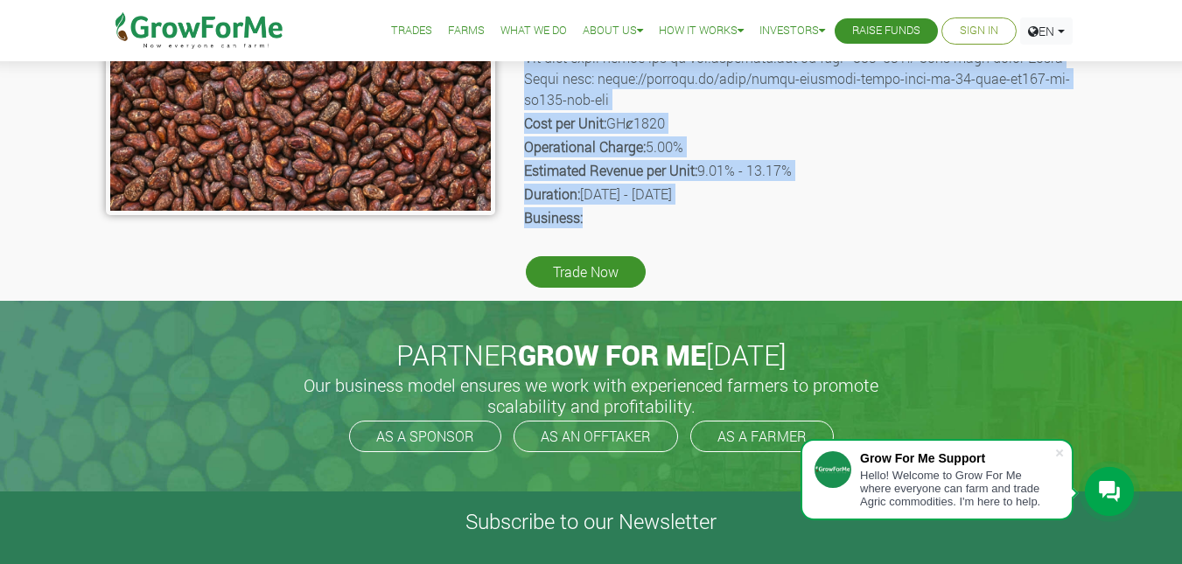
drag, startPoint x: 599, startPoint y: 178, endPoint x: 646, endPoint y: 230, distance: 70.6
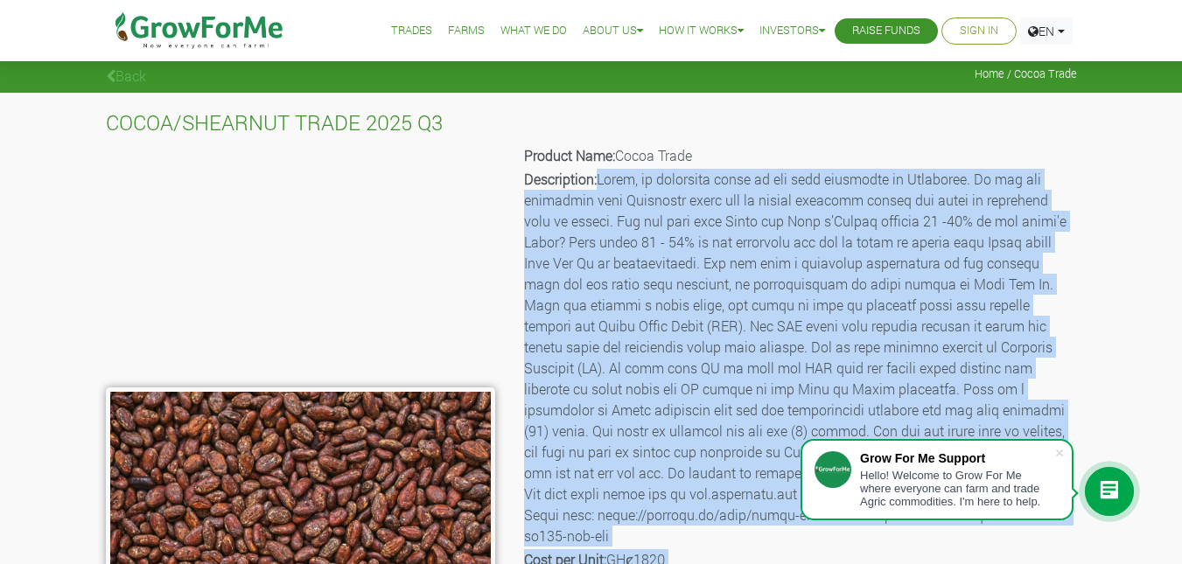
scroll to position [0, 0]
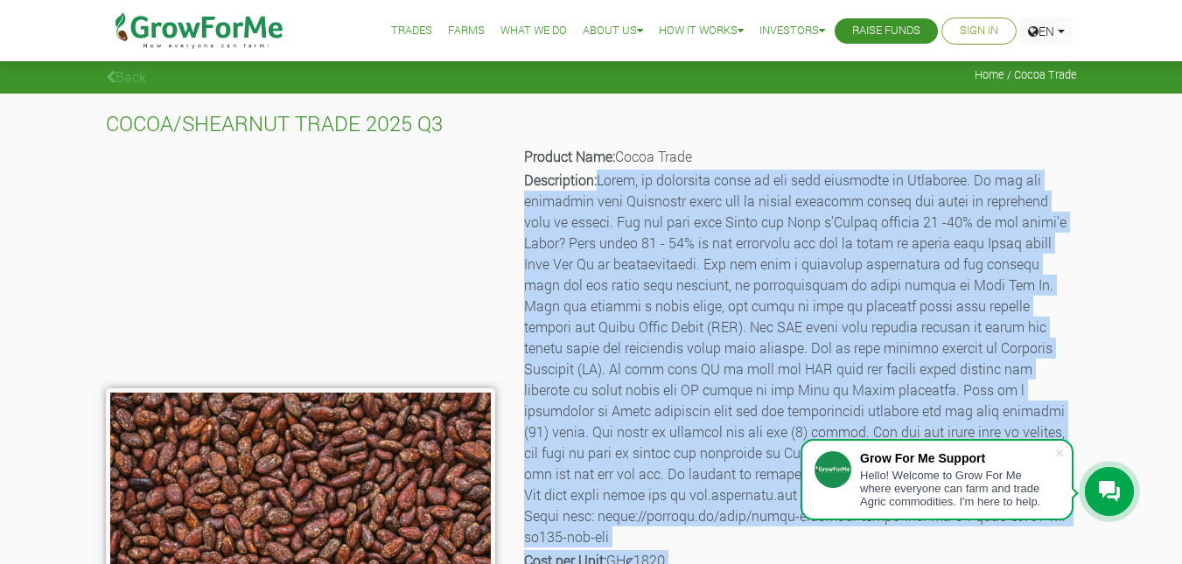
click at [596, 178] on b "Description:" at bounding box center [560, 180] width 73 height 18
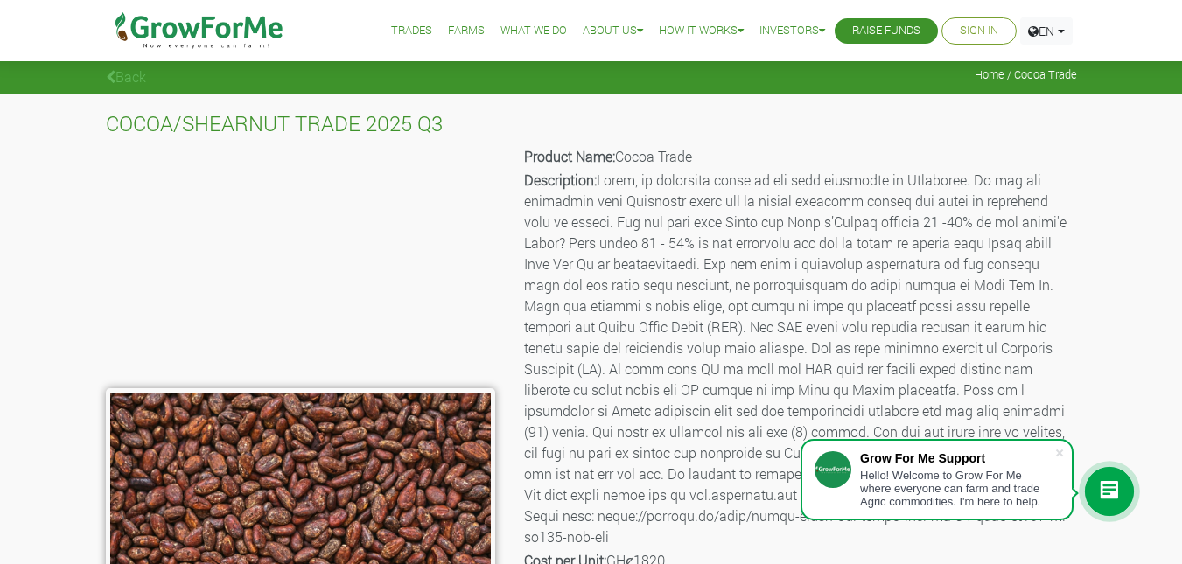
click at [634, 183] on p "Description:" at bounding box center [799, 359] width 550 height 378
click at [642, 183] on p "Description:" at bounding box center [799, 359] width 550 height 378
drag, startPoint x: 568, startPoint y: 244, endPoint x: 519, endPoint y: 241, distance: 49.9
click at [519, 241] on div "Product Name: Cocoa Trade Description: Cost per Unit: GHȼ1820 Operational Charg…" at bounding box center [799, 436] width 582 height 586
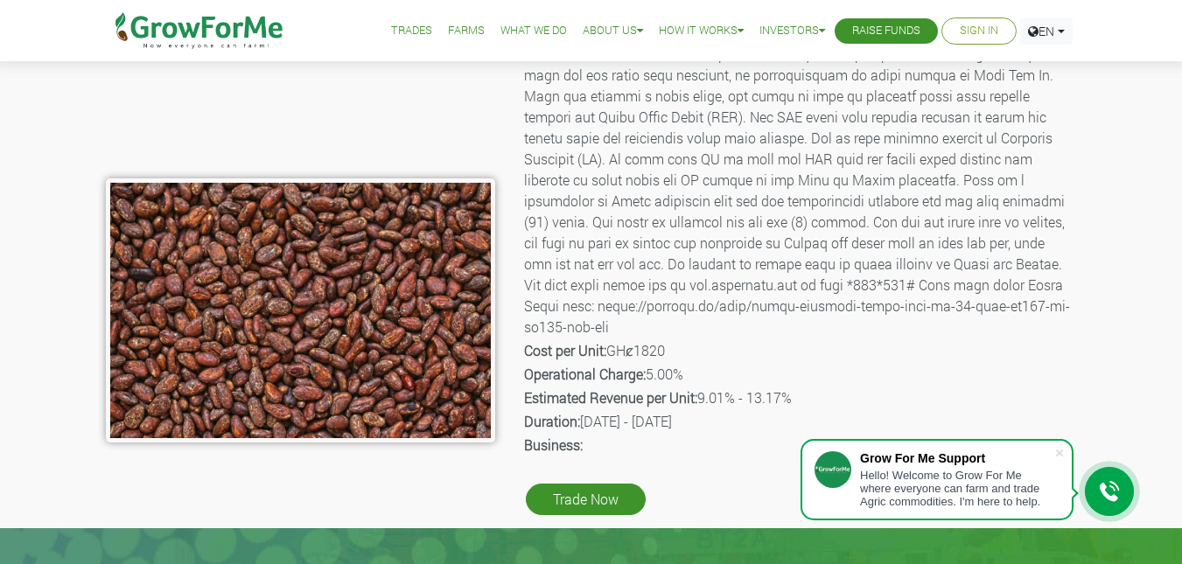
scroll to position [87, 0]
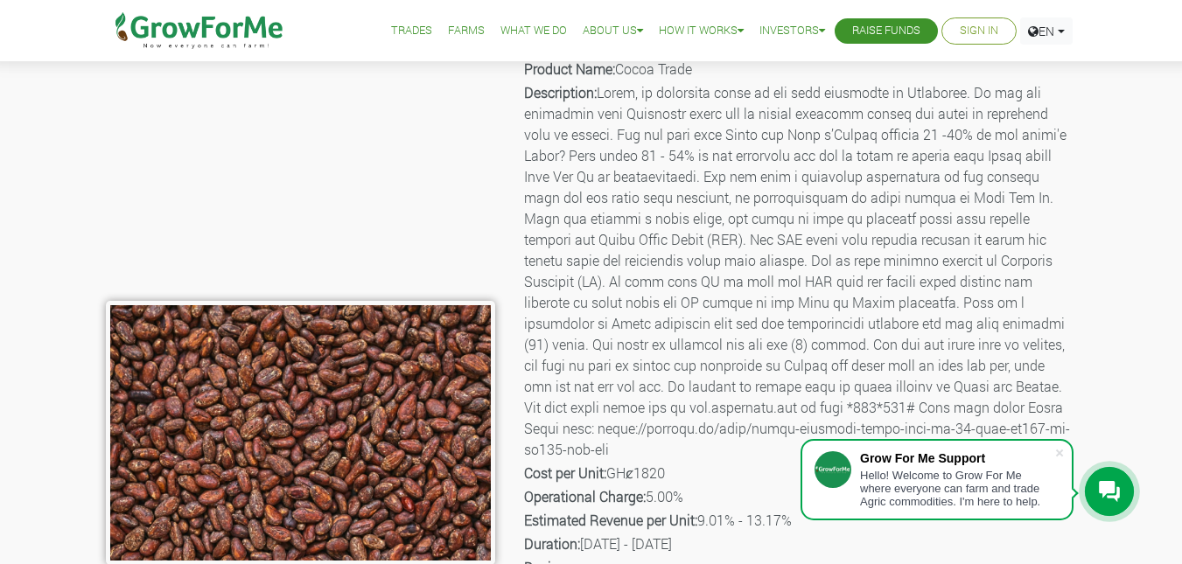
click at [577, 155] on p "Description:" at bounding box center [799, 271] width 550 height 378
drag, startPoint x: 573, startPoint y: 154, endPoint x: 698, endPoint y: 165, distance: 125.6
click at [698, 165] on p "Description:" at bounding box center [799, 271] width 550 height 378
click at [573, 151] on p "Description:" at bounding box center [799, 271] width 550 height 378
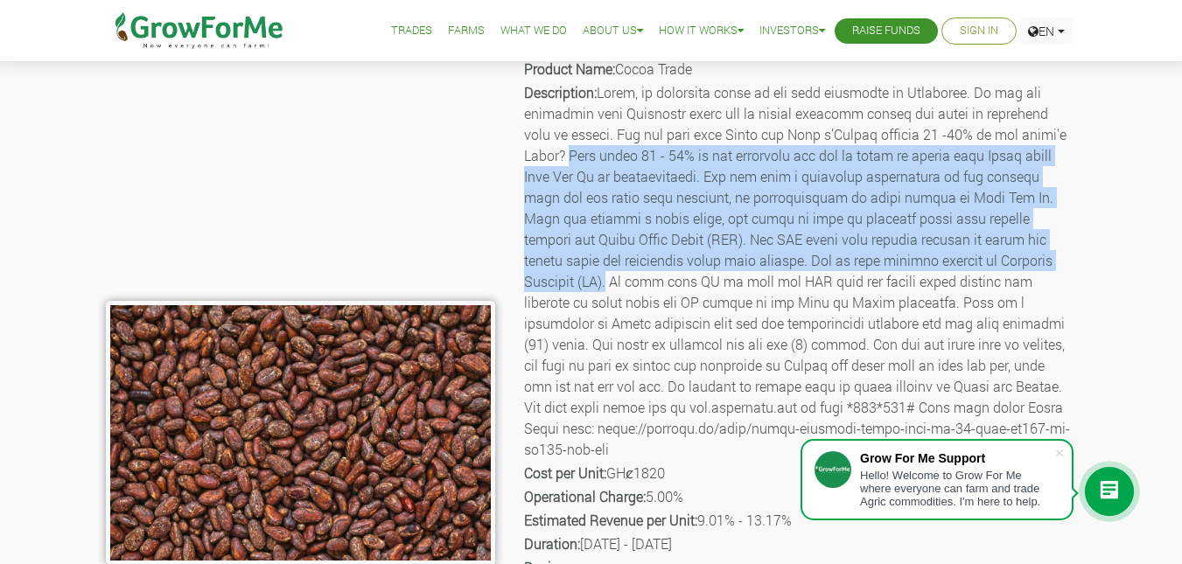
drag, startPoint x: 573, startPoint y: 151, endPoint x: 670, endPoint y: 280, distance: 161.1
click at [670, 280] on p "Description:" at bounding box center [799, 271] width 550 height 378
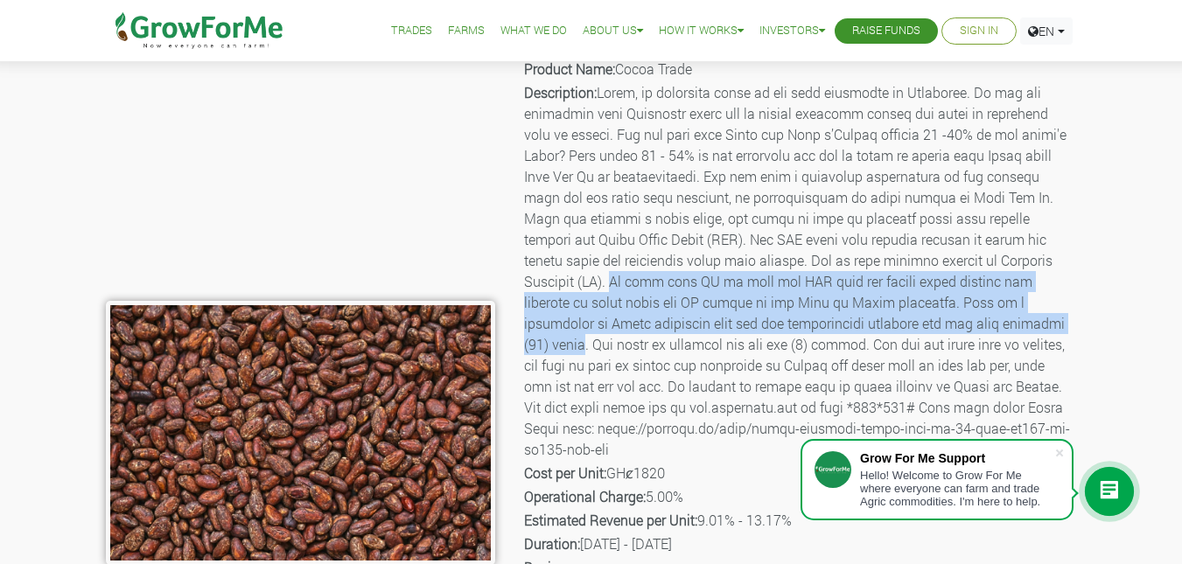
drag, startPoint x: 674, startPoint y: 281, endPoint x: 641, endPoint y: 349, distance: 75.9
click at [641, 349] on p "Description:" at bounding box center [799, 271] width 550 height 378
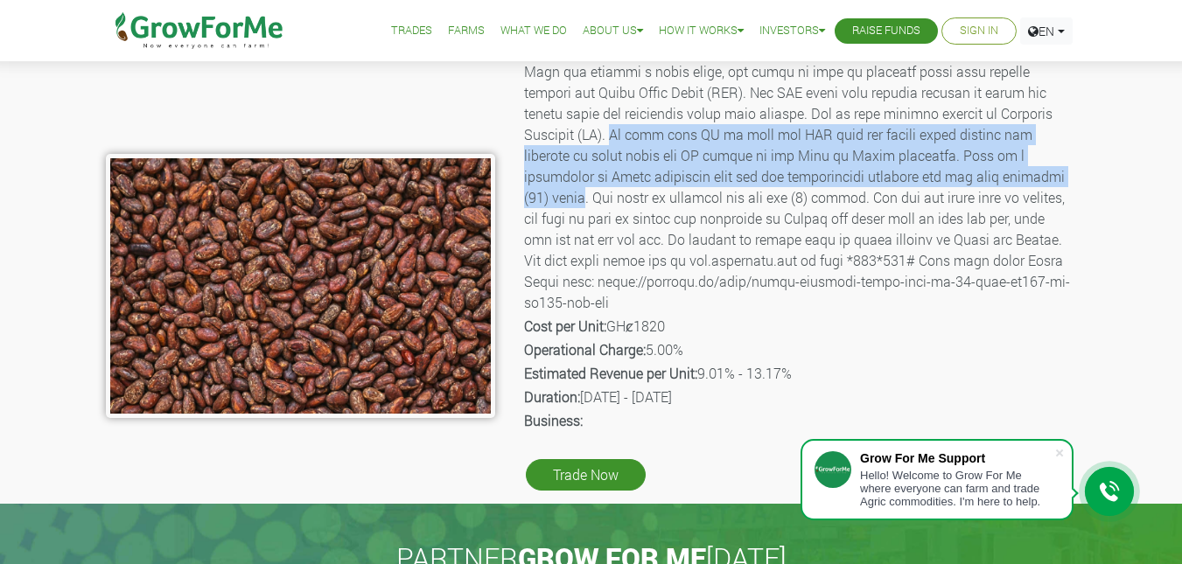
scroll to position [262, 0]
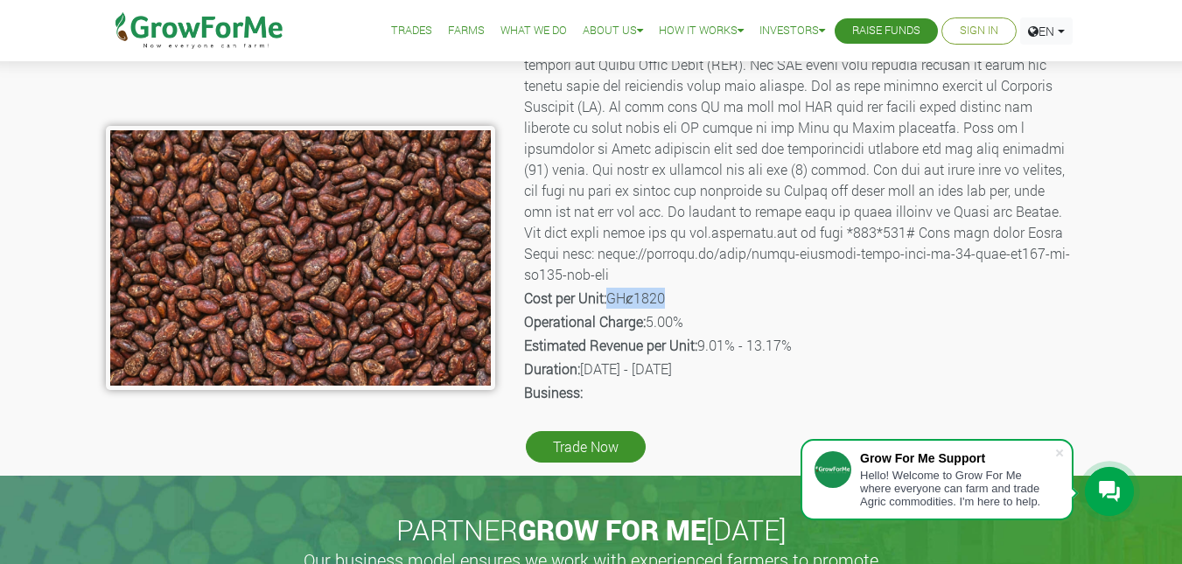
drag, startPoint x: 609, startPoint y: 299, endPoint x: 672, endPoint y: 300, distance: 63.0
click at [672, 300] on p "Cost per Unit: GHȼ1820" at bounding box center [799, 298] width 550 height 21
click at [673, 300] on p "Cost per Unit: GHȼ1820" at bounding box center [799, 298] width 550 height 21
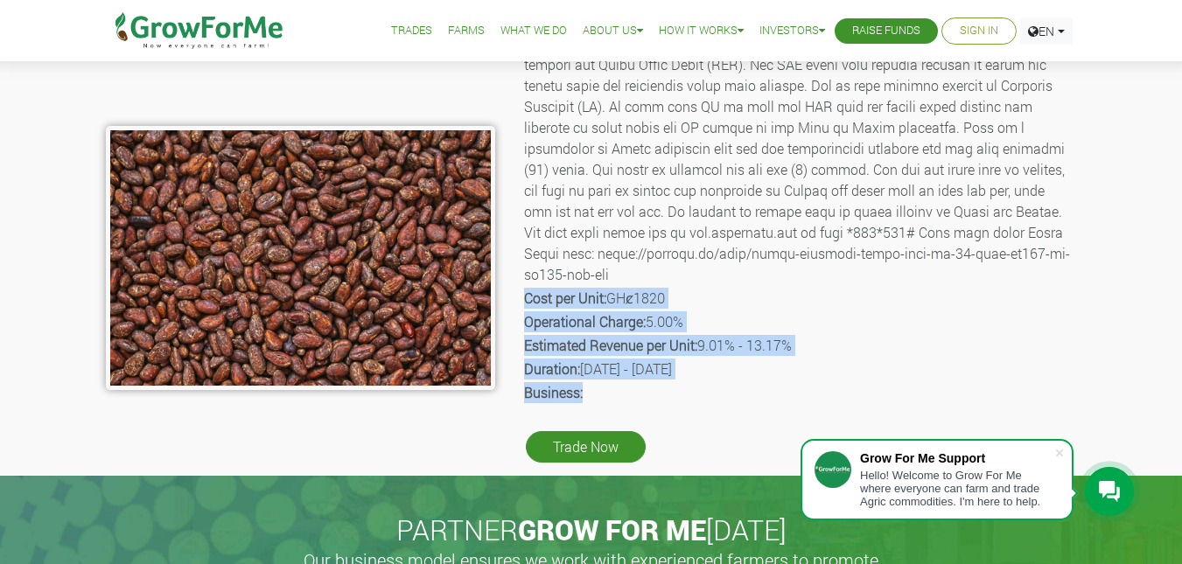
drag, startPoint x: 825, startPoint y: 276, endPoint x: 788, endPoint y: 373, distance: 103.0
click at [792, 375] on div "Product Name: Cocoa Trade Description: Cost per Unit: GHȼ1820 Operational Charg…" at bounding box center [799, 174] width 582 height 586
click at [681, 306] on p "Cost per Unit: GHȼ1820" at bounding box center [799, 298] width 550 height 21
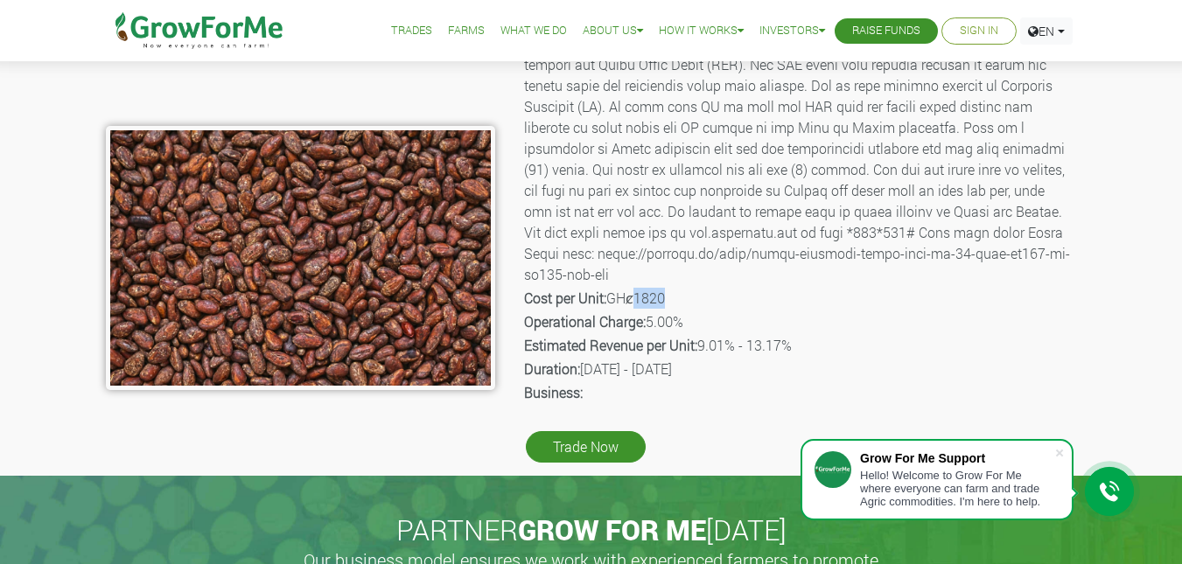
drag, startPoint x: 669, startPoint y: 294, endPoint x: 642, endPoint y: 294, distance: 27.1
click at [641, 294] on p "Cost per Unit: GHȼ1820" at bounding box center [799, 298] width 550 height 21
click at [774, 292] on p "Cost per Unit: GHȼ1820" at bounding box center [799, 298] width 550 height 21
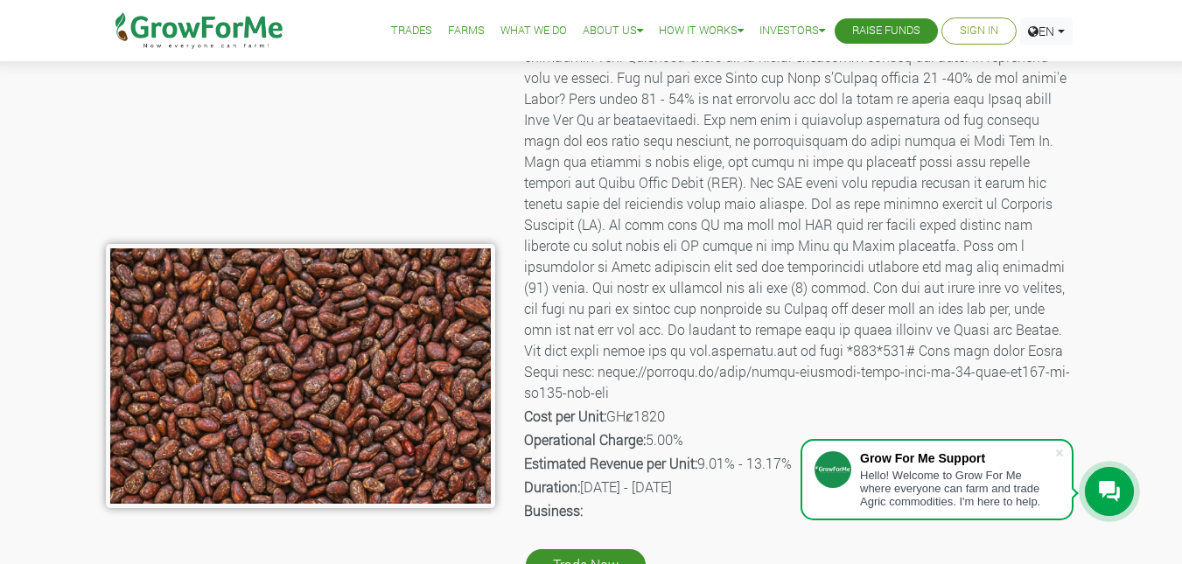
scroll to position [175, 0]
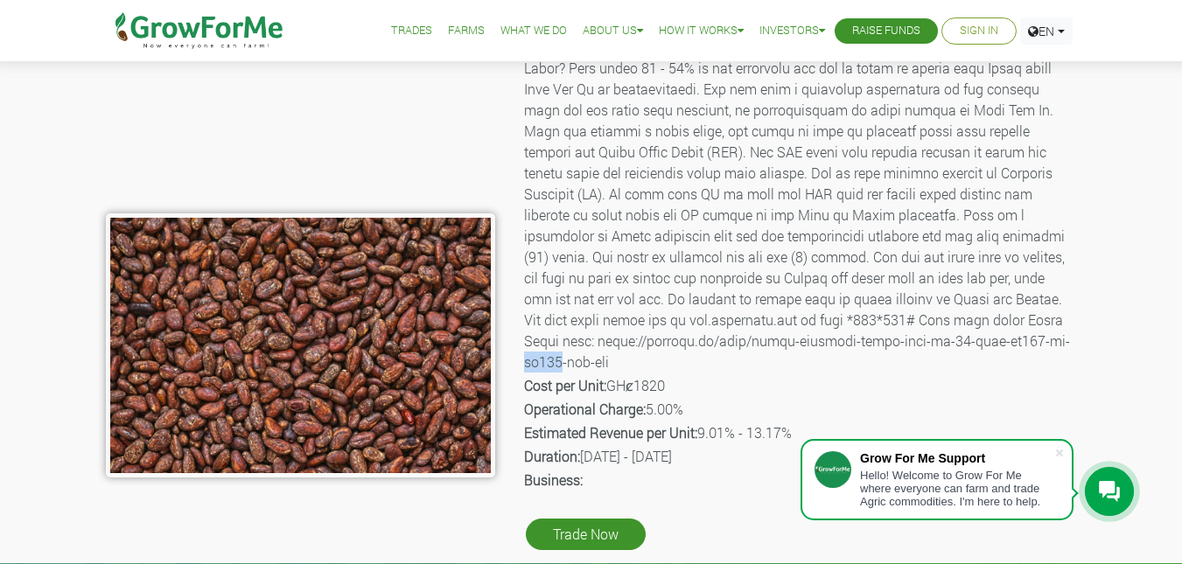
drag, startPoint x: 616, startPoint y: 359, endPoint x: 653, endPoint y: 359, distance: 37.6
click at [652, 359] on p "Description:" at bounding box center [799, 184] width 550 height 378
click at [653, 359] on p "Description:" at bounding box center [799, 184] width 550 height 378
drag, startPoint x: 656, startPoint y: 362, endPoint x: 635, endPoint y: 356, distance: 21.9
click at [635, 356] on p "Description:" at bounding box center [799, 184] width 550 height 378
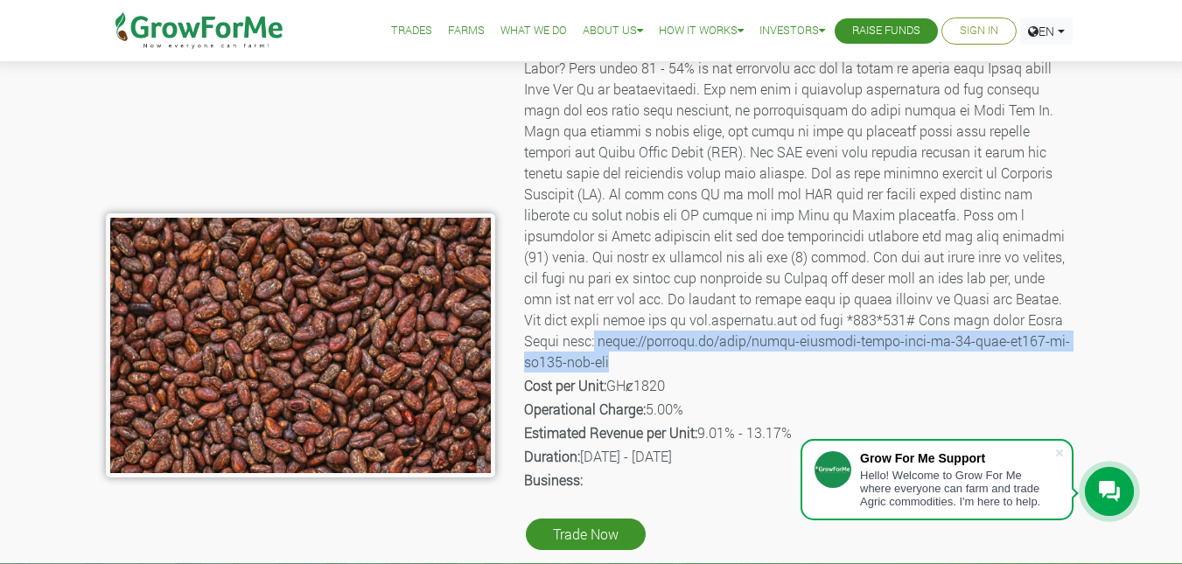
drag, startPoint x: 676, startPoint y: 342, endPoint x: 706, endPoint y: 357, distance: 33.2
click at [706, 357] on p "Description:" at bounding box center [799, 184] width 550 height 378
